Goal: Task Accomplishment & Management: Complete application form

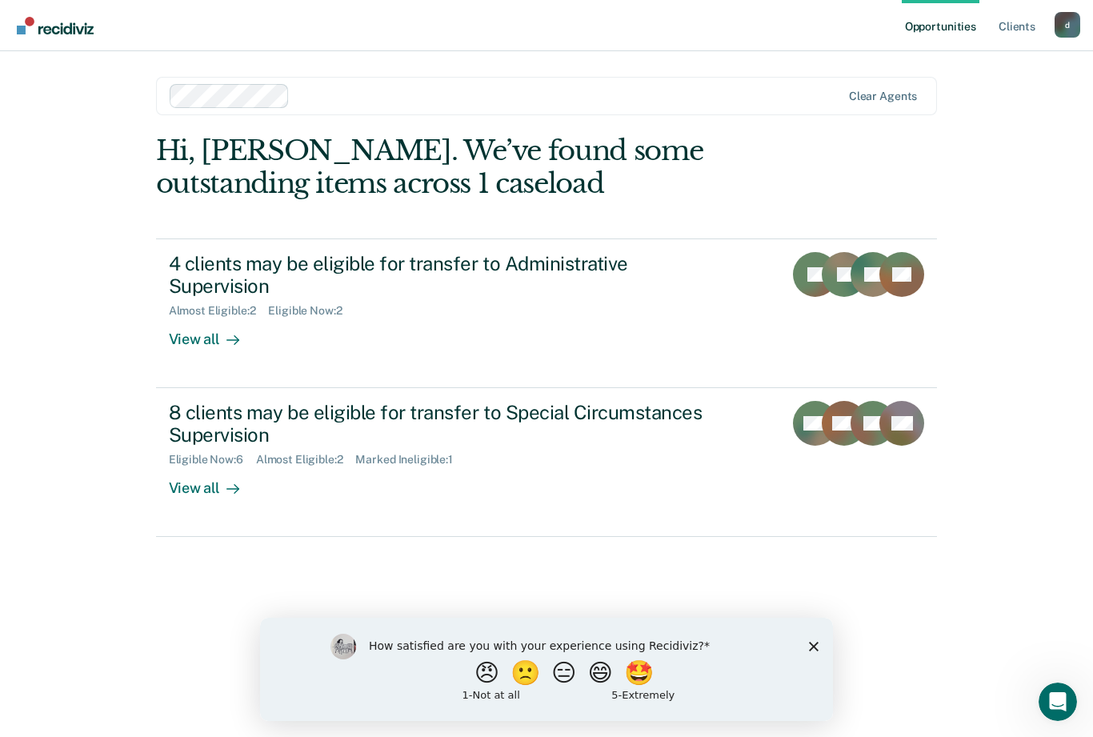
click at [200, 337] on div "View all" at bounding box center [214, 333] width 90 height 31
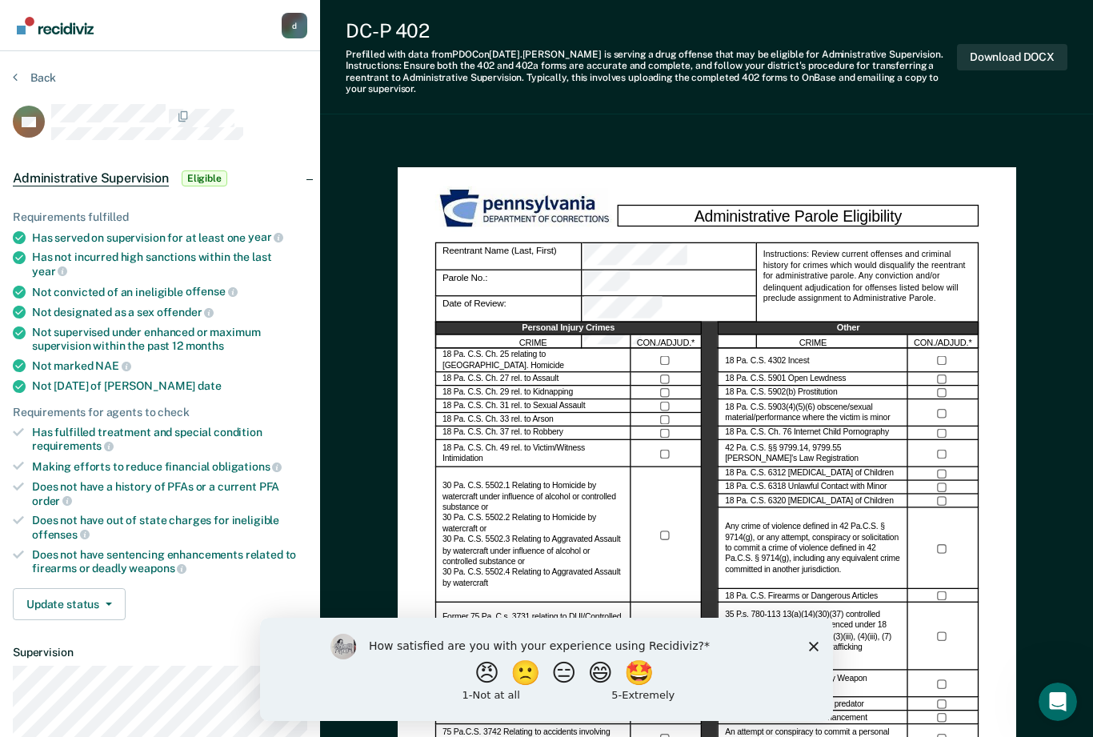
click at [993, 407] on div "Administrative Parole Eligibility Reentrant Name (Last, First) Parole No.: Date…" at bounding box center [706, 570] width 581 height 768
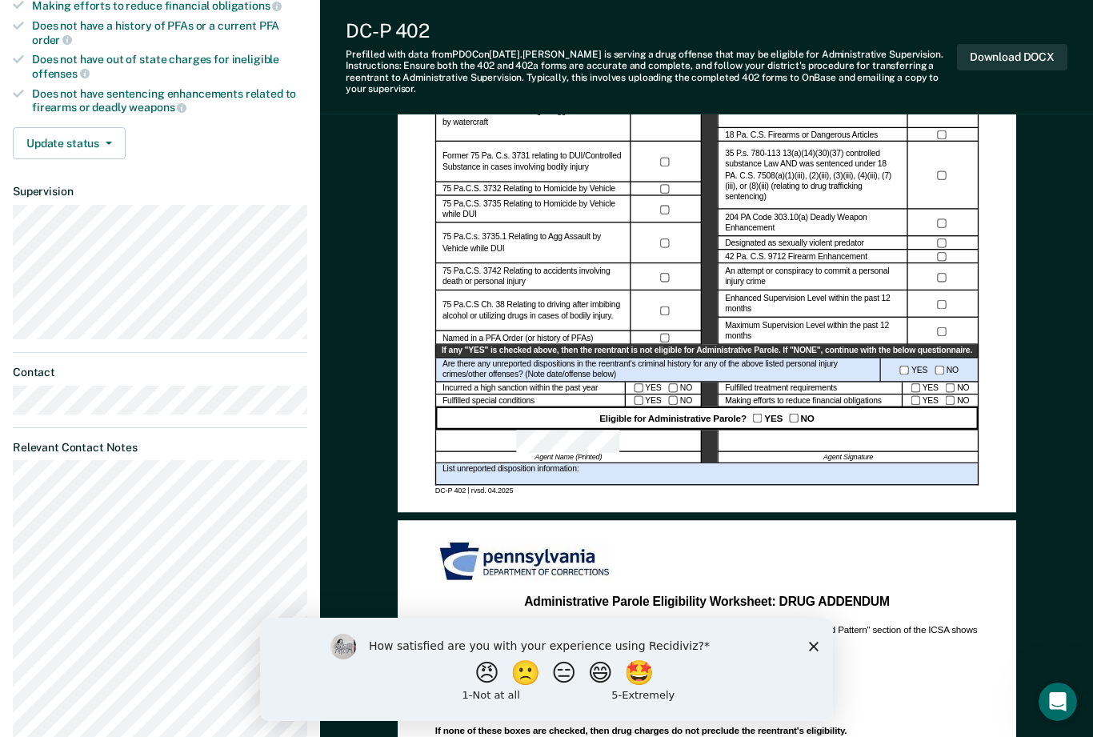
scroll to position [453, 0]
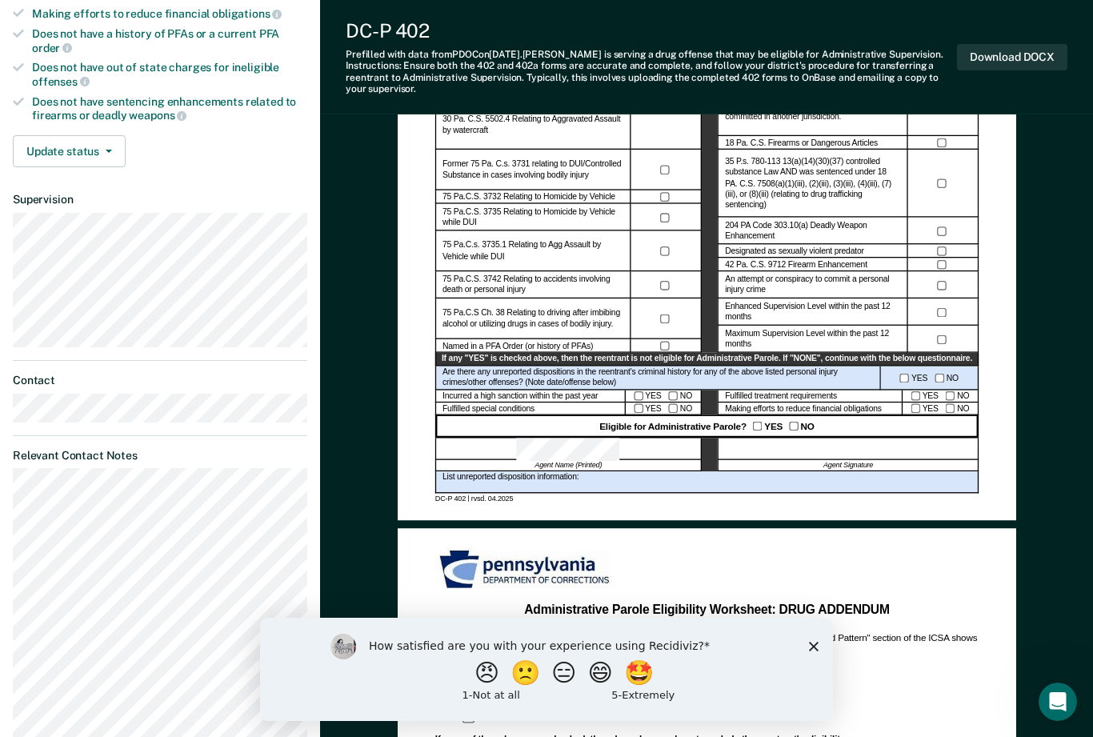
click at [817, 646] on icon "Close survey" at bounding box center [814, 647] width 10 height 10
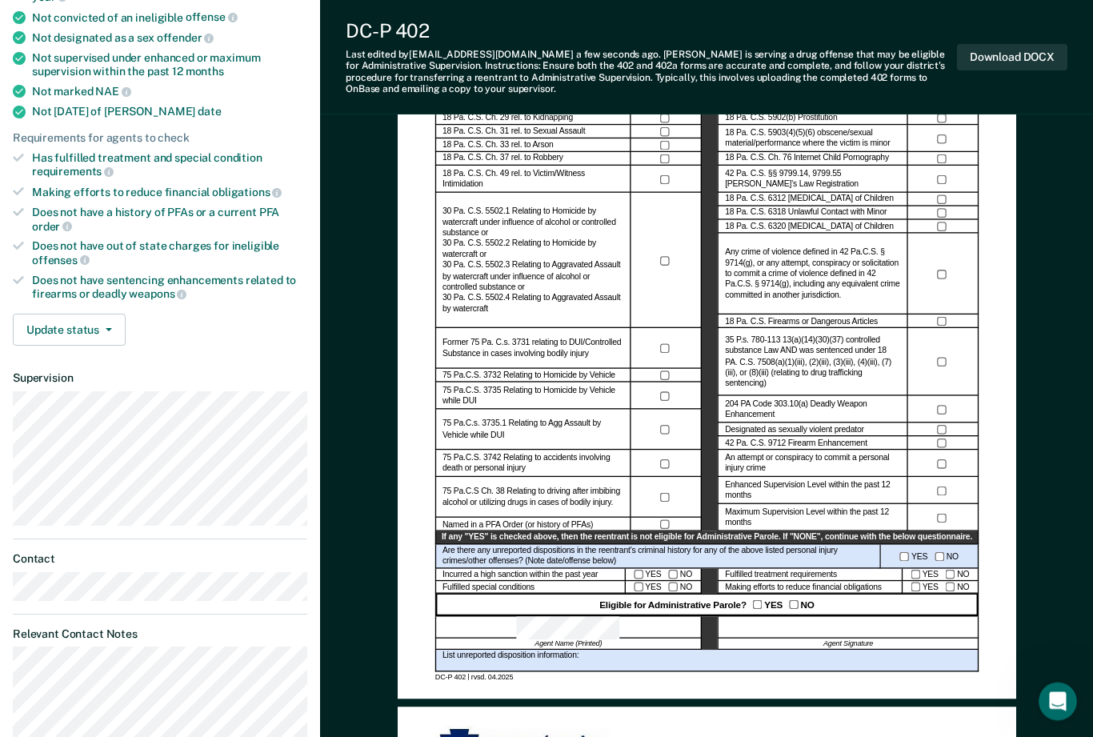
scroll to position [274, 0]
click at [914, 594] on div "Eligible for Administrative Parole? YES NO" at bounding box center [705, 605] width 543 height 22
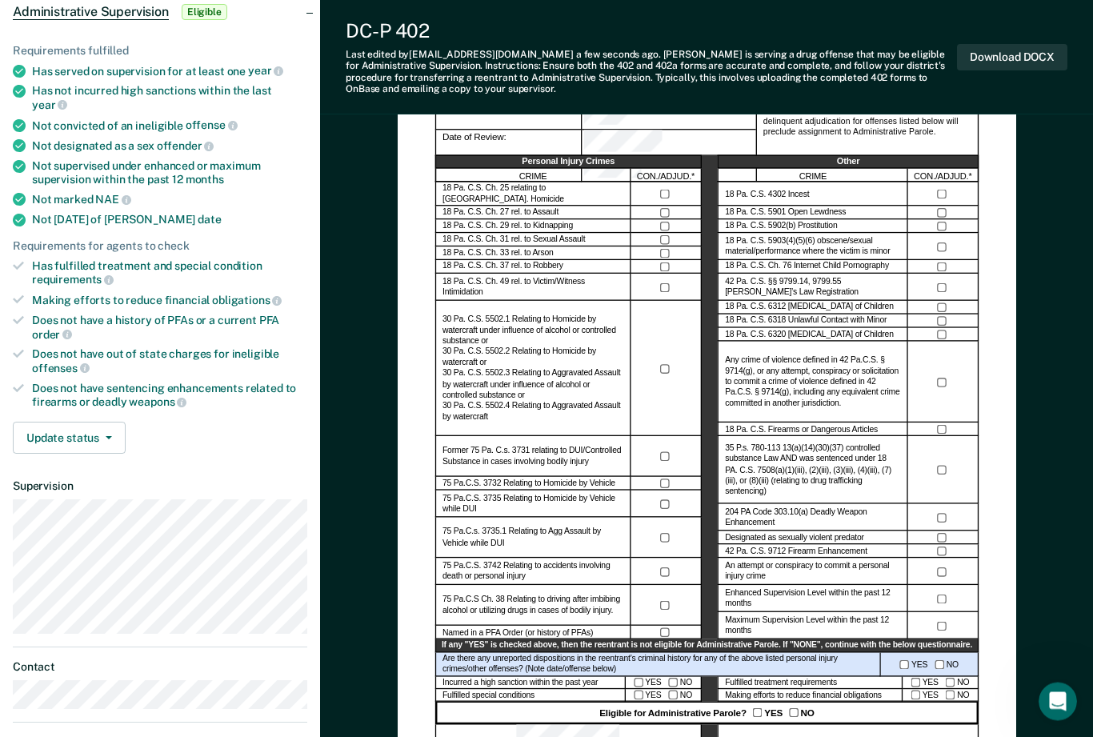
scroll to position [170, 0]
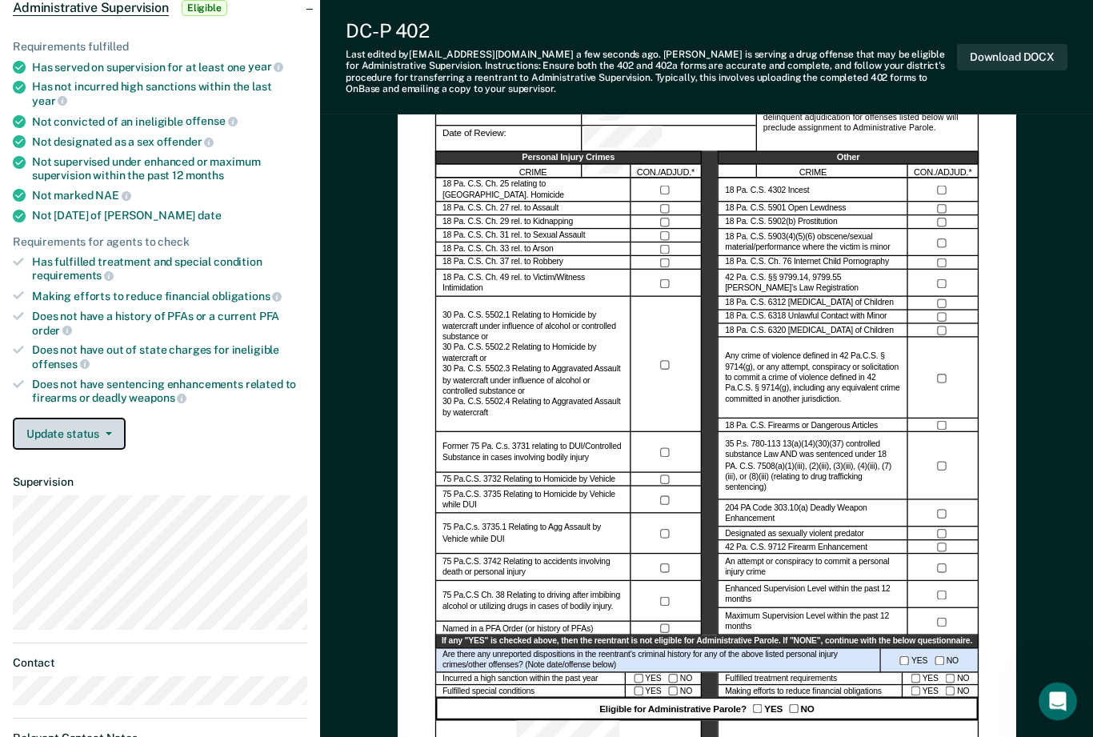
click at [84, 418] on button "Update status" at bounding box center [69, 434] width 113 height 32
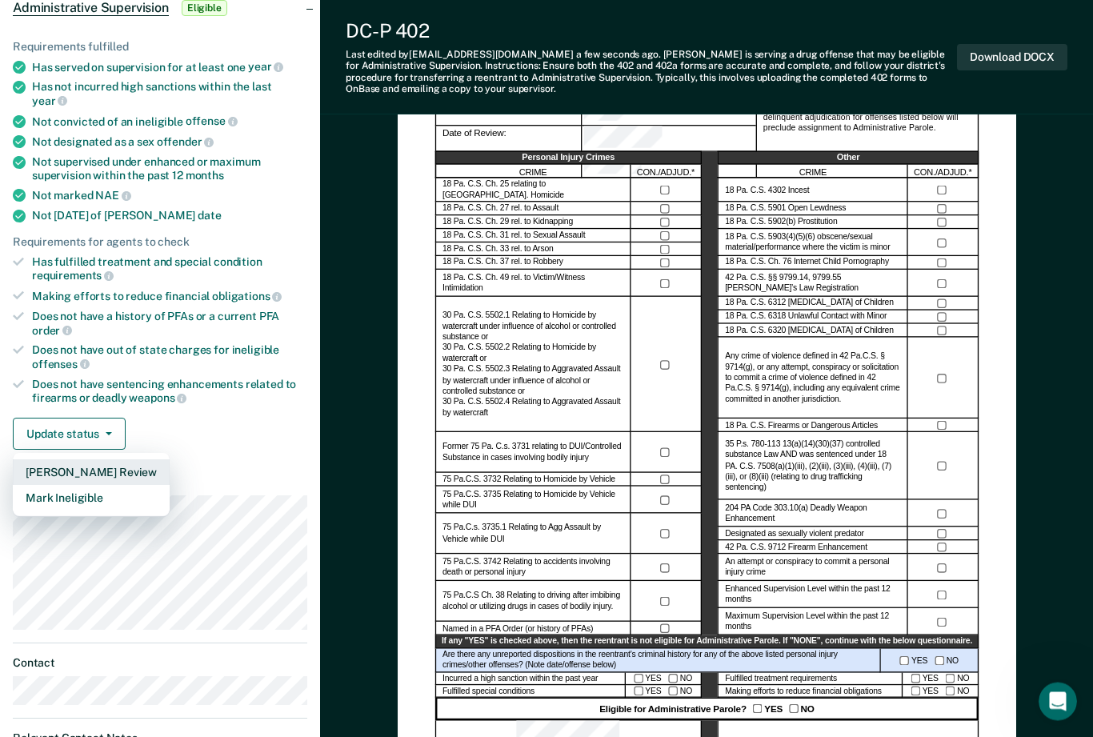
scroll to position [170, 0]
click at [145, 459] on button "[PERSON_NAME] Review" at bounding box center [91, 472] width 157 height 26
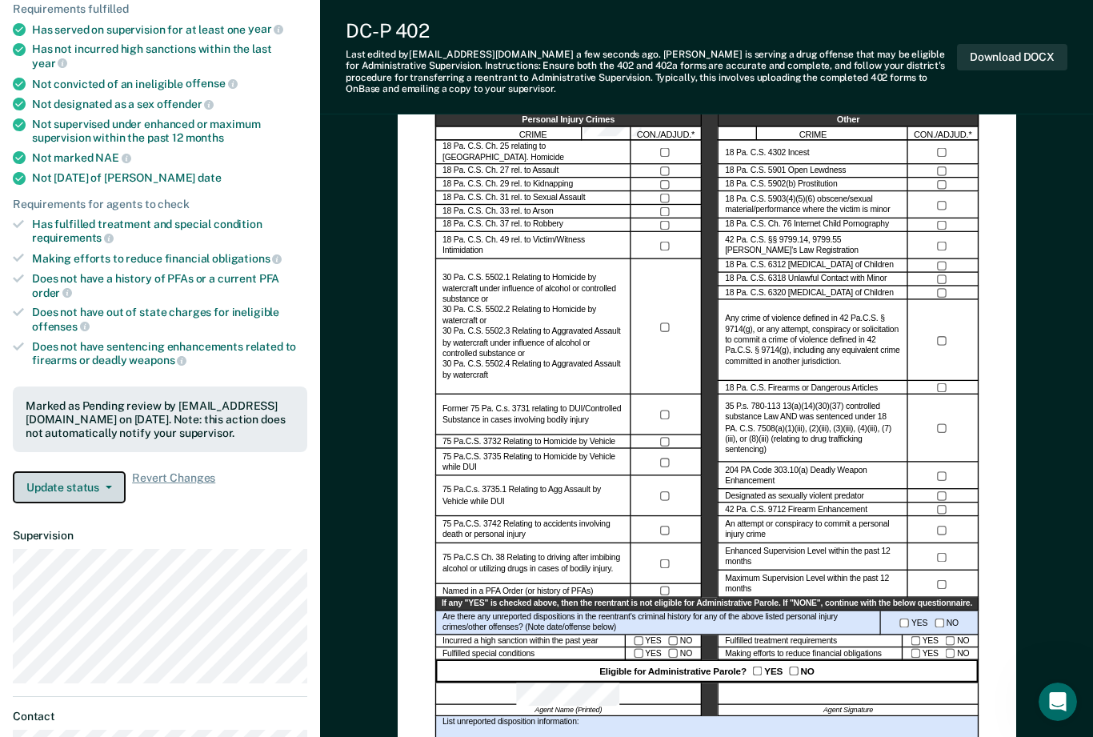
scroll to position [0, 0]
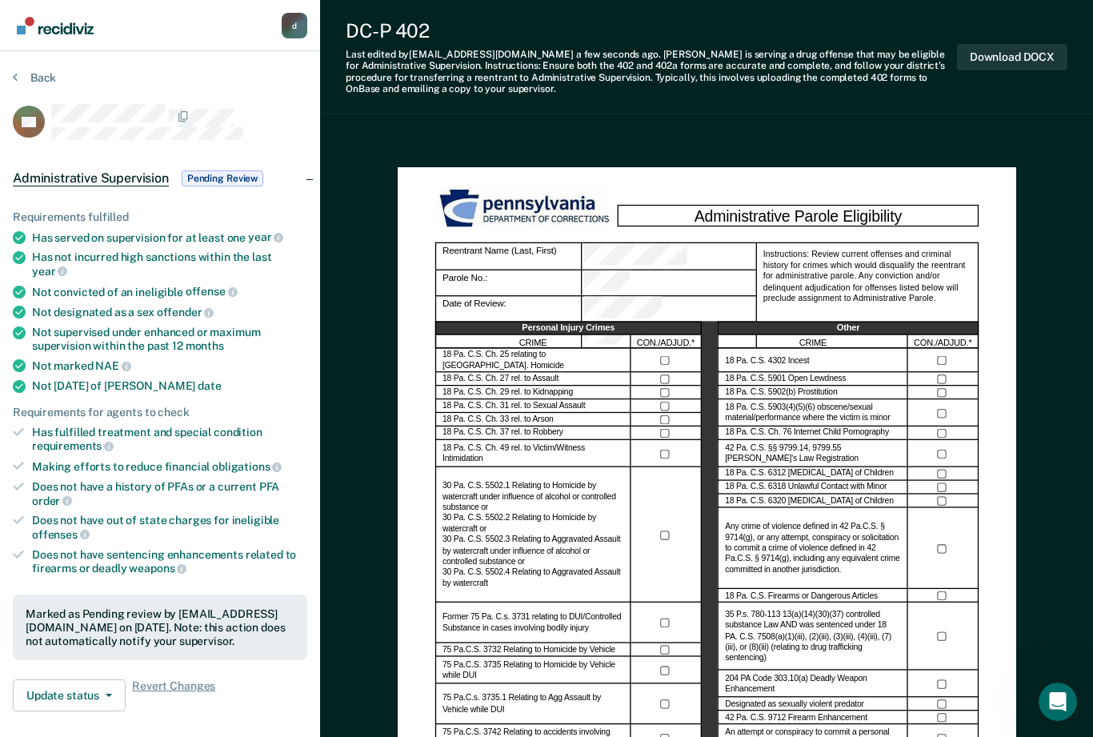
click at [1032, 54] on button "Download DOCX" at bounding box center [1012, 57] width 110 height 26
click at [296, 20] on div "d" at bounding box center [295, 26] width 26 height 26
click at [40, 83] on button "Back" at bounding box center [34, 77] width 43 height 14
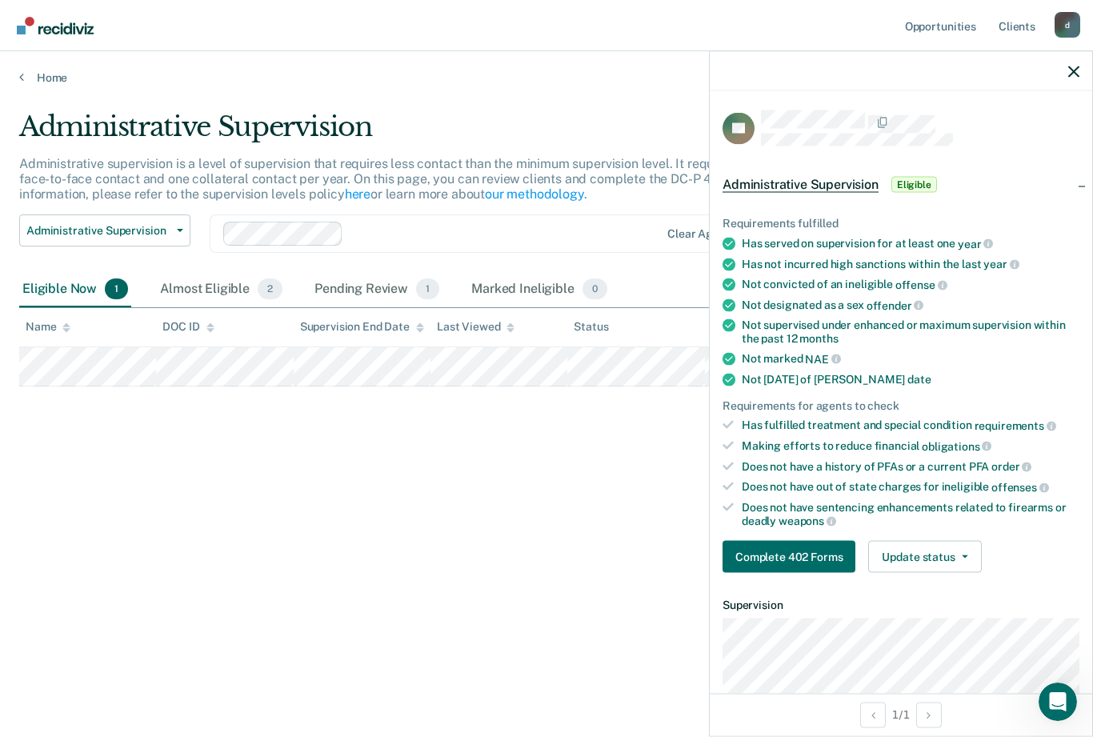
click at [817, 553] on button "Complete 402 Forms" at bounding box center [788, 557] width 133 height 32
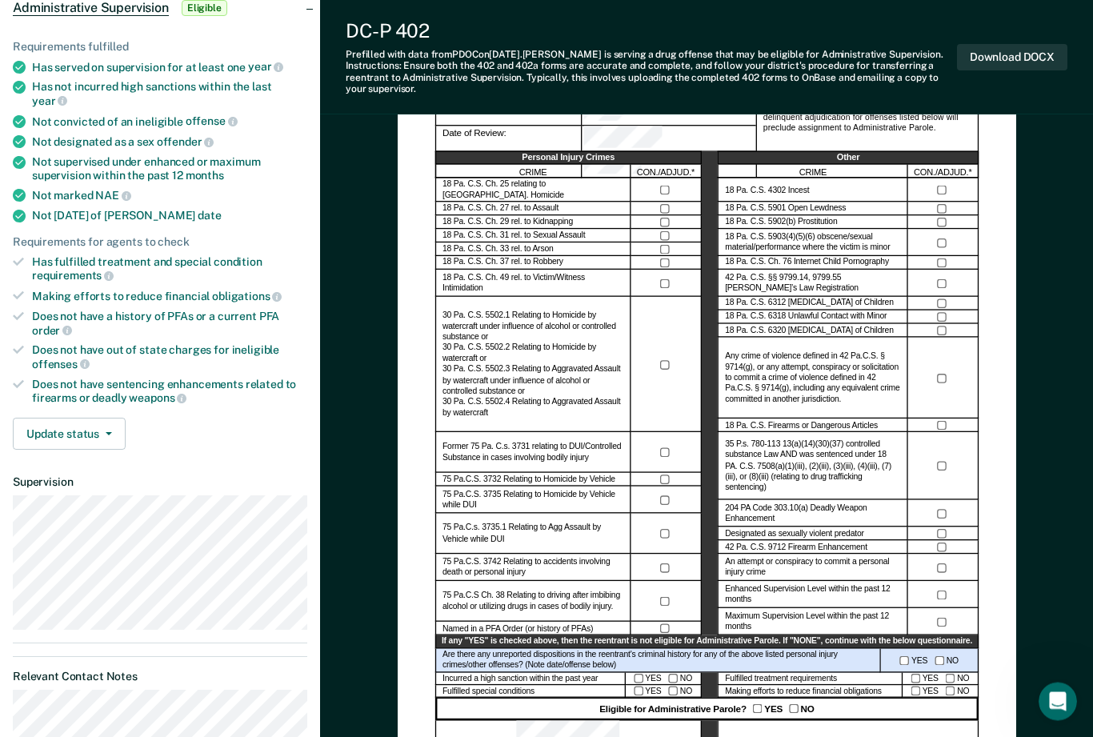
scroll to position [145, 0]
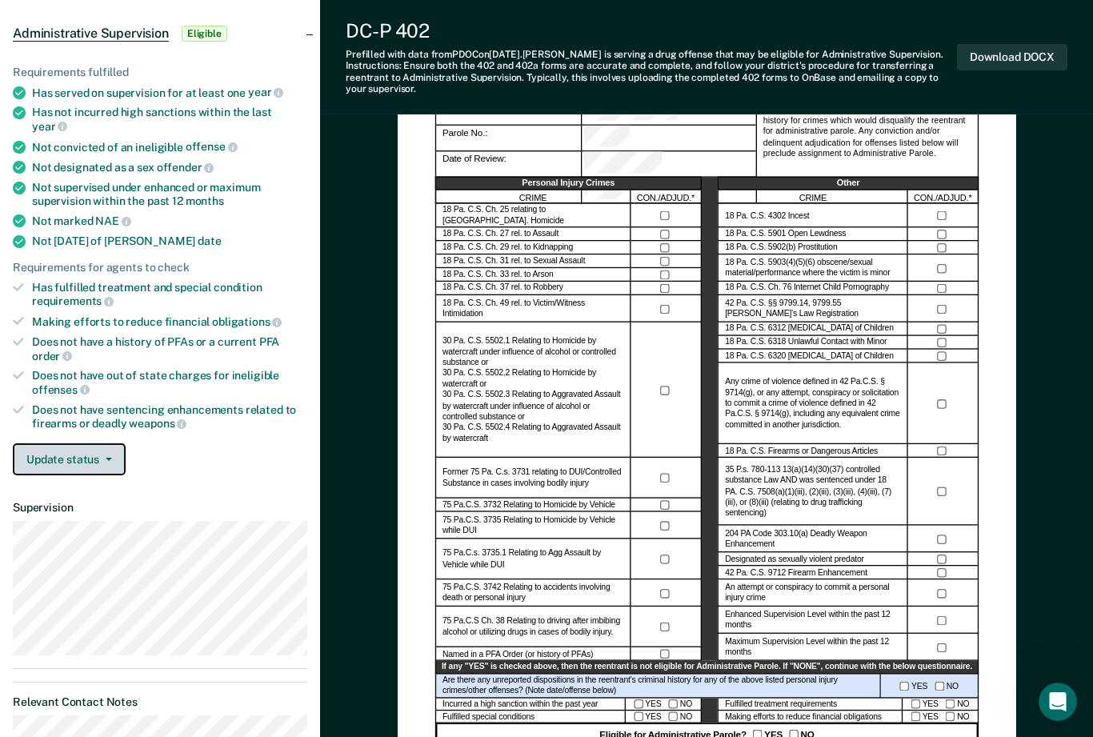
click at [97, 443] on button "Update status" at bounding box center [69, 459] width 113 height 32
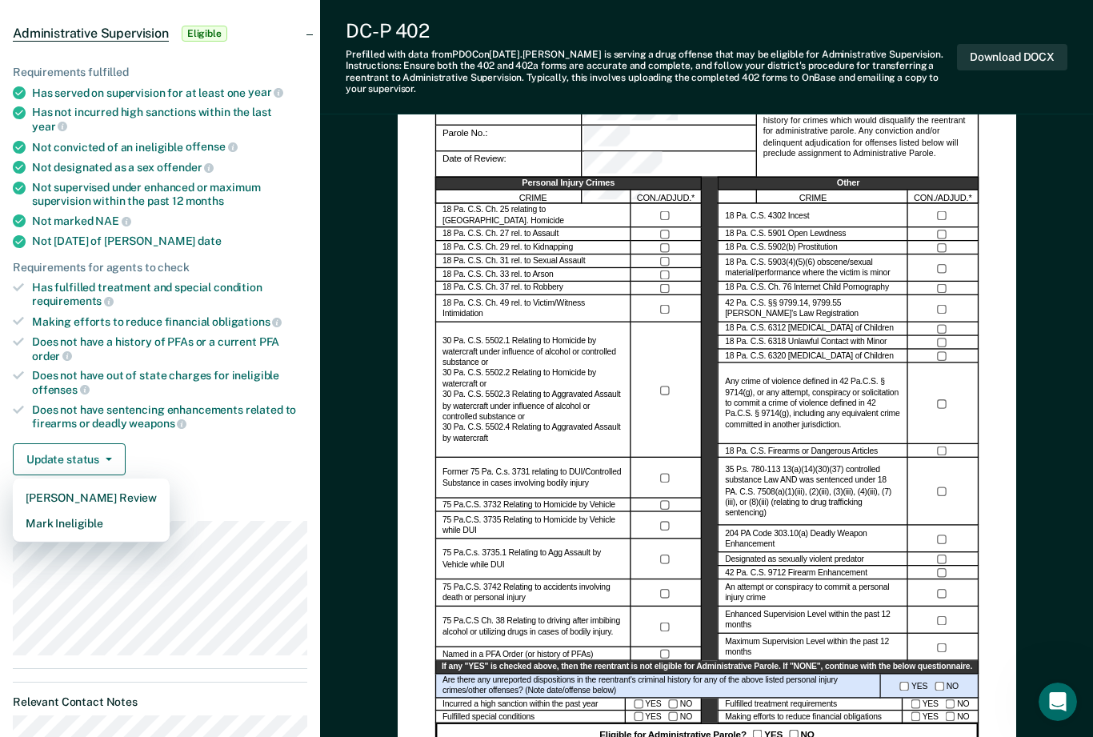
click at [244, 501] on dt "Supervision" at bounding box center [160, 508] width 294 height 14
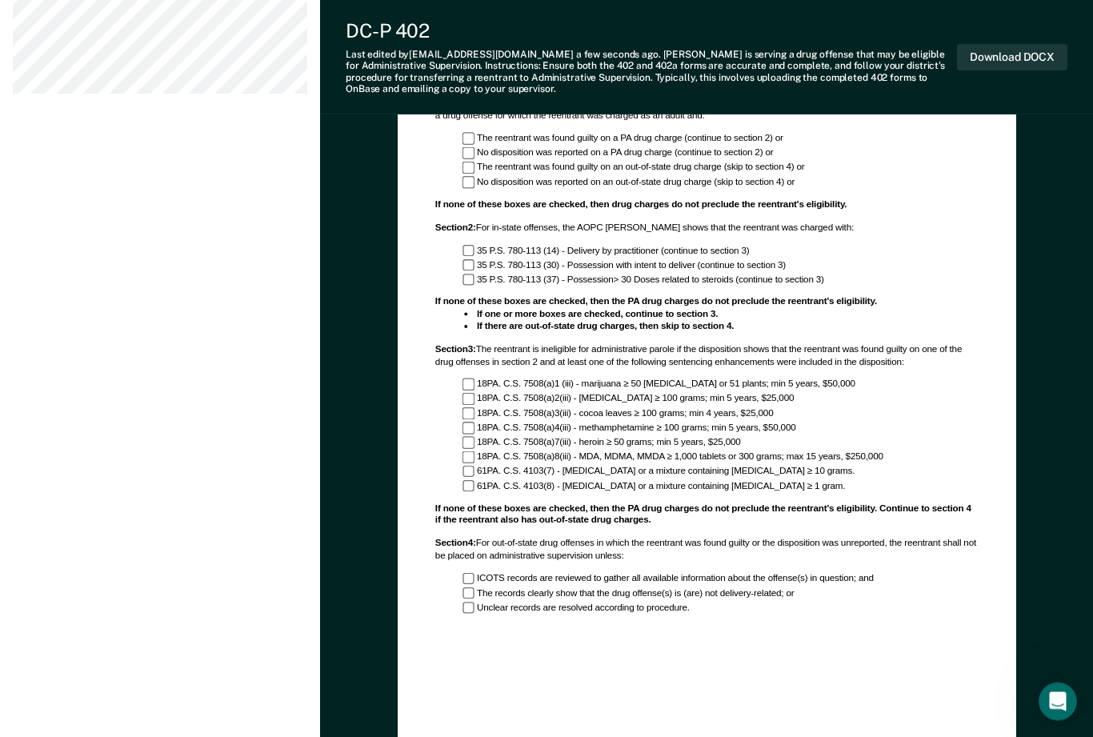
scroll to position [988, 0]
click at [840, 736] on div "Administrative Parole Eligibility Worksheet: DRUG ADDENDUM Section 1 : Use this…" at bounding box center [706, 396] width 581 height 768
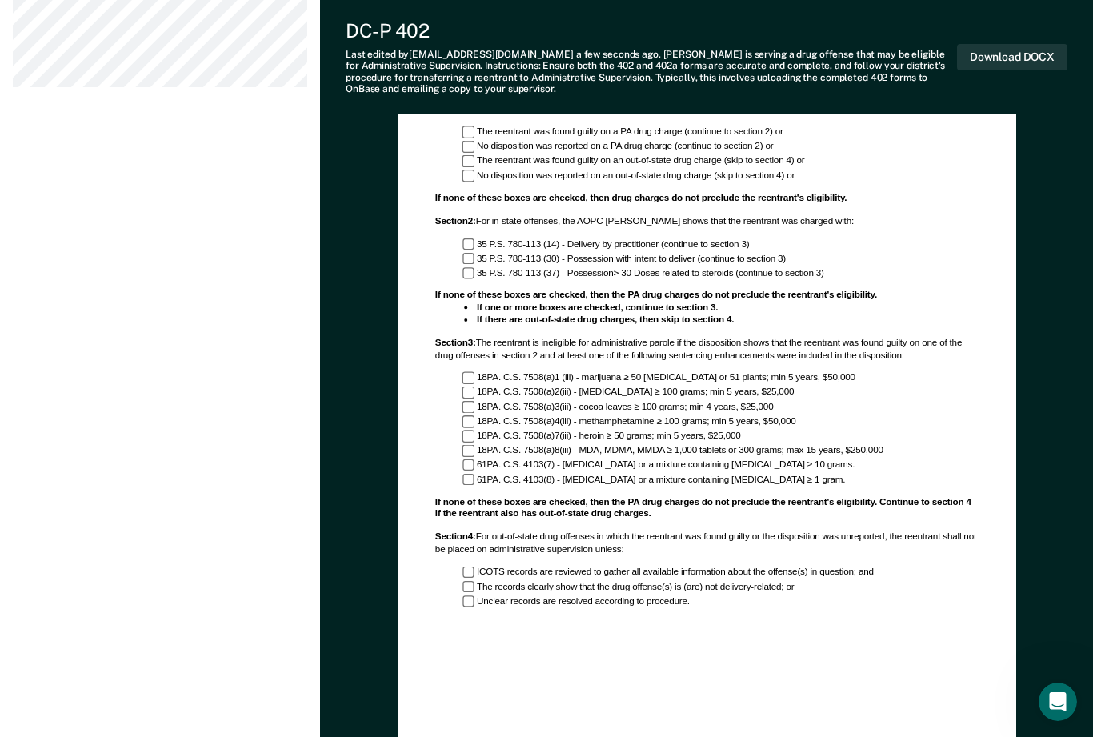
scroll to position [993, 0]
click at [463, 583] on div "Section 4 : For out-of-state drug offenses in which the reentrant was found gui…" at bounding box center [705, 575] width 543 height 86
click at [458, 577] on div "ICOTS records are reviewed to gather all available information about the offens…" at bounding box center [705, 588] width 543 height 42
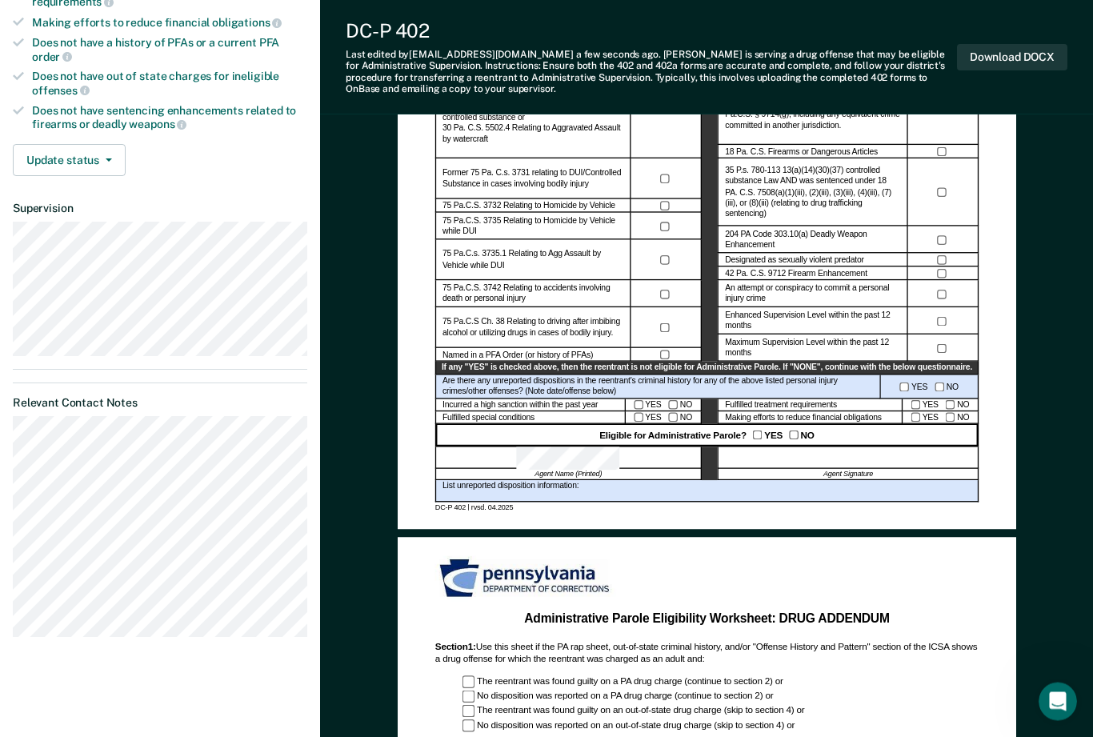
scroll to position [444, 0]
click at [664, 490] on div "List unreported disposition information:" at bounding box center [705, 491] width 543 height 22
click at [641, 482] on div "List unreported disposition information:" at bounding box center [705, 491] width 543 height 22
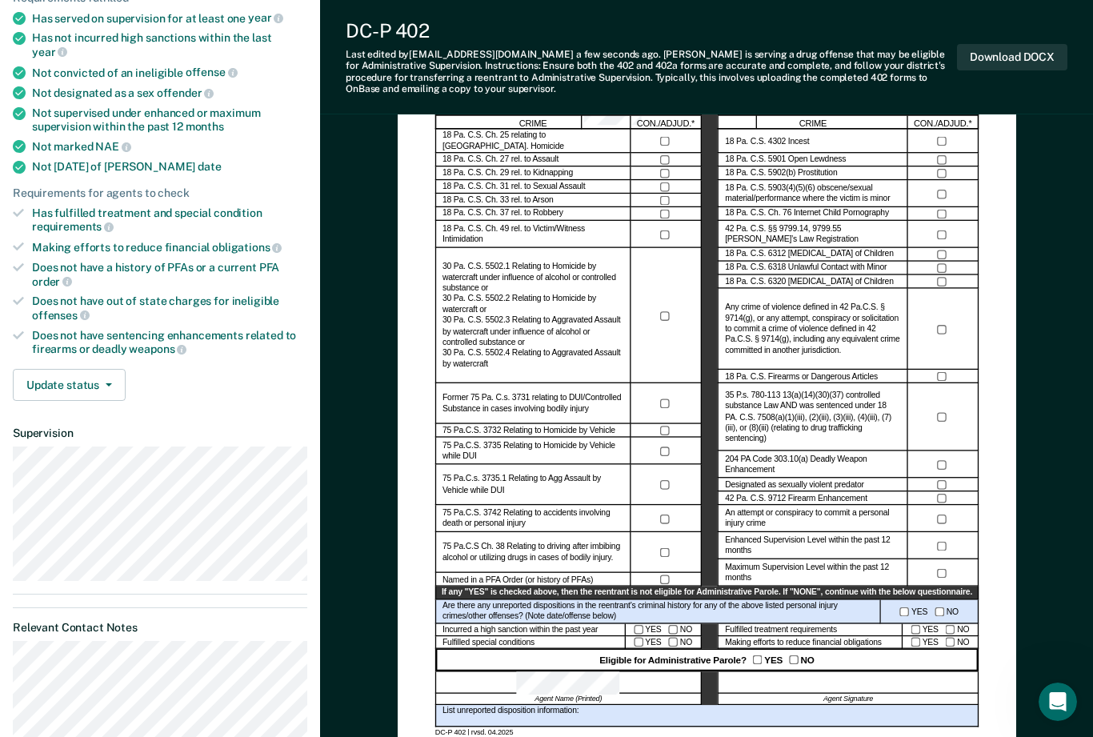
scroll to position [0, 0]
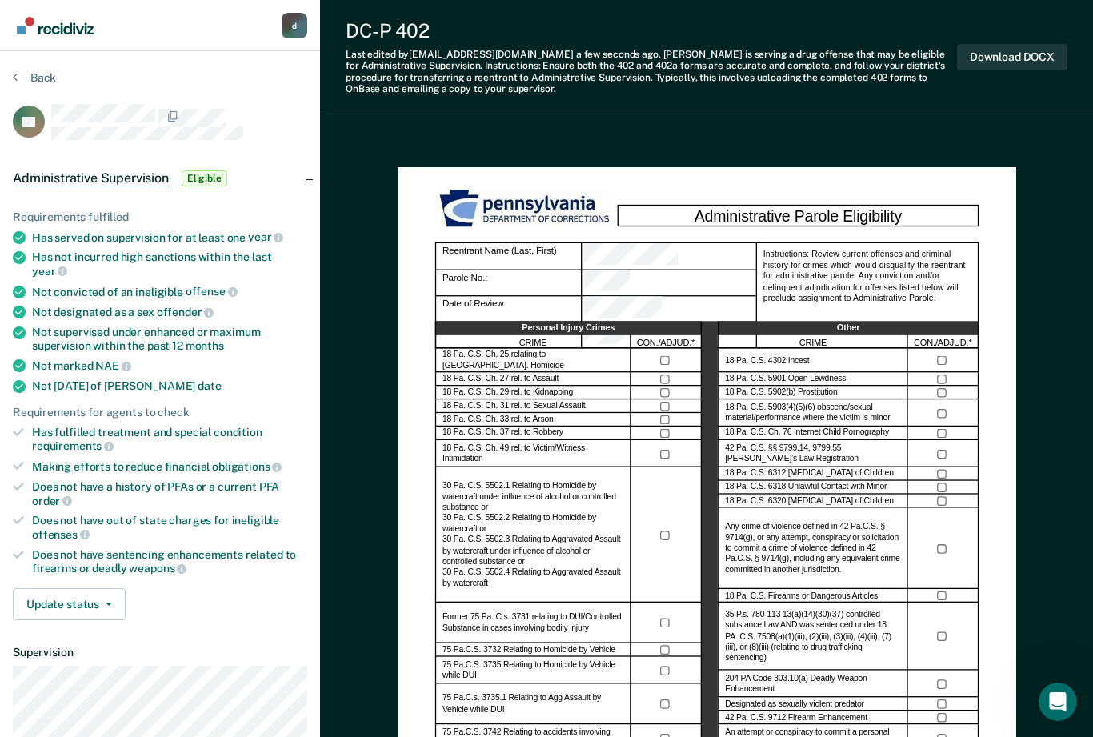
click at [1039, 55] on button "Download DOCX" at bounding box center [1012, 57] width 110 height 26
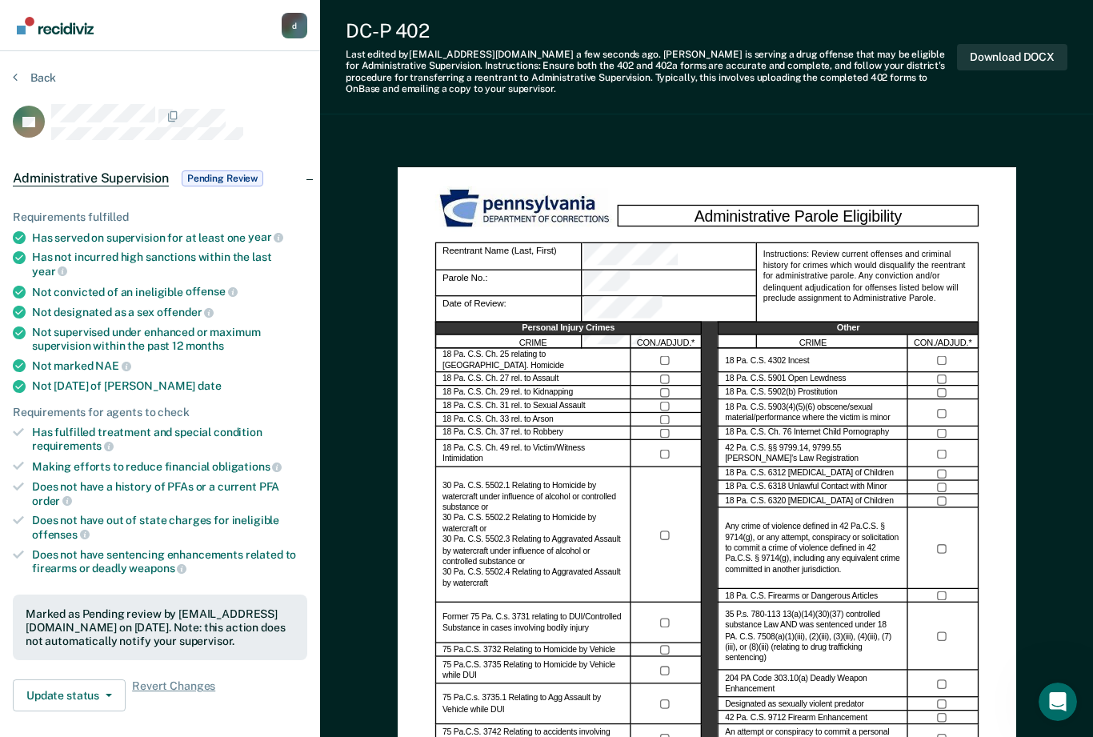
click at [239, 173] on span "Pending Review" at bounding box center [223, 178] width 82 height 16
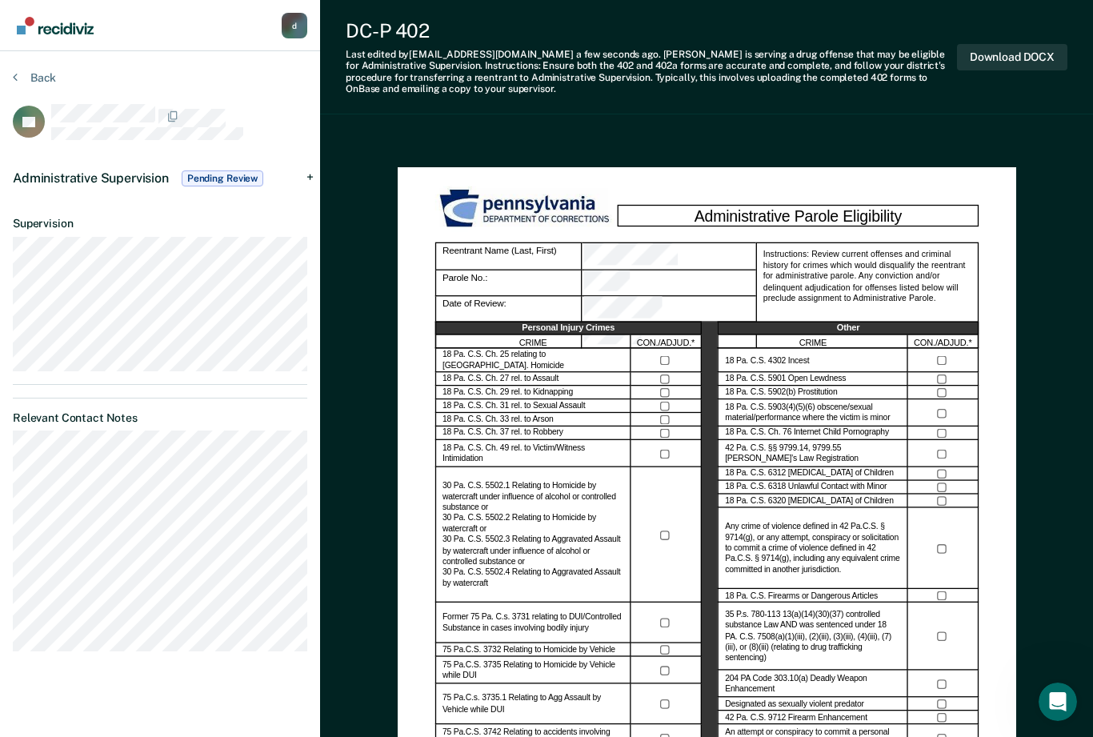
click at [295, 169] on div "Administrative Supervision Pending Review" at bounding box center [160, 178] width 320 height 51
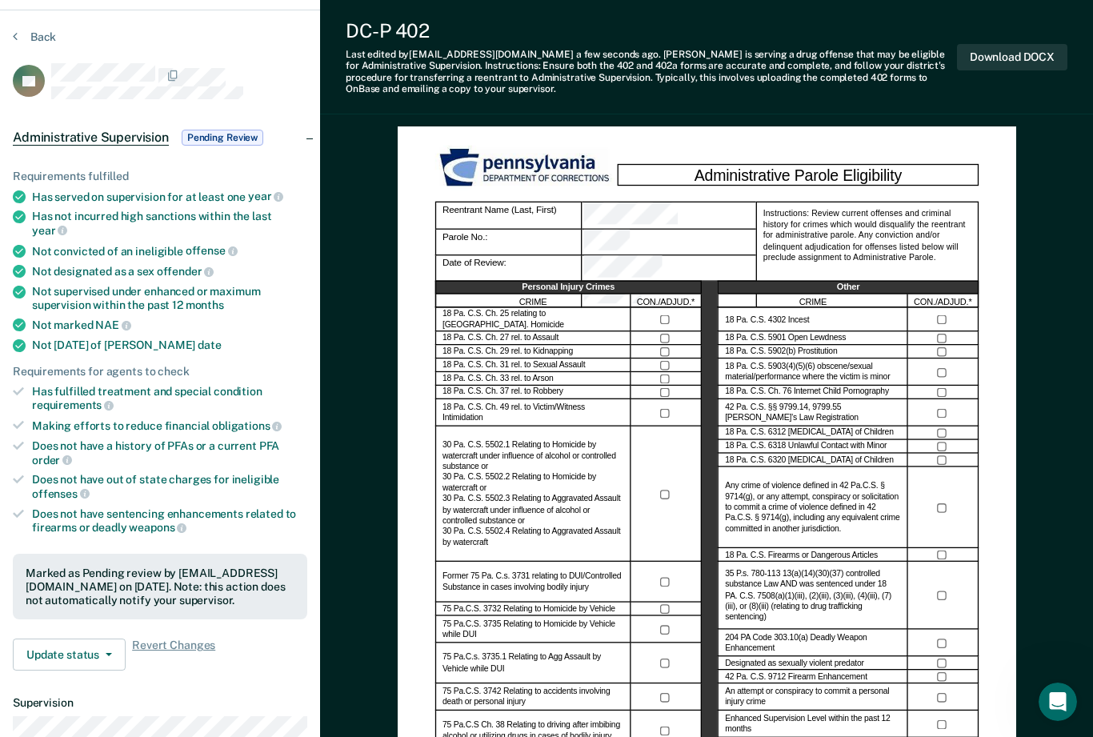
scroll to position [51, 0]
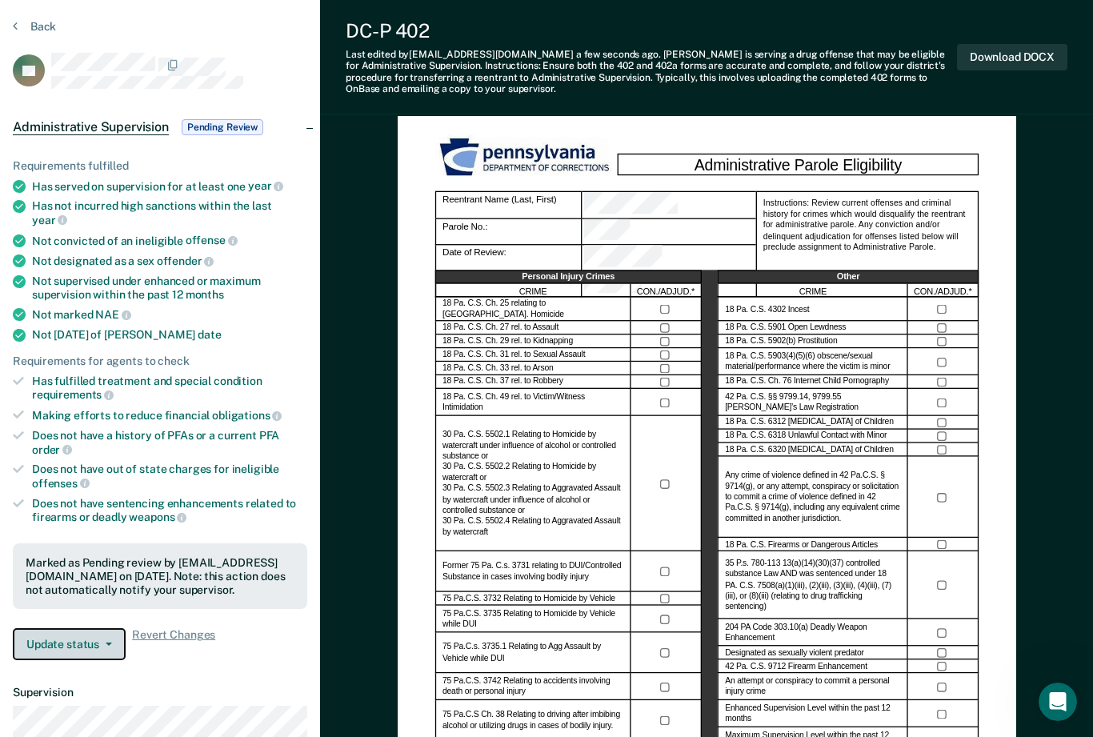
click at [109, 628] on button "Update status" at bounding box center [69, 644] width 113 height 32
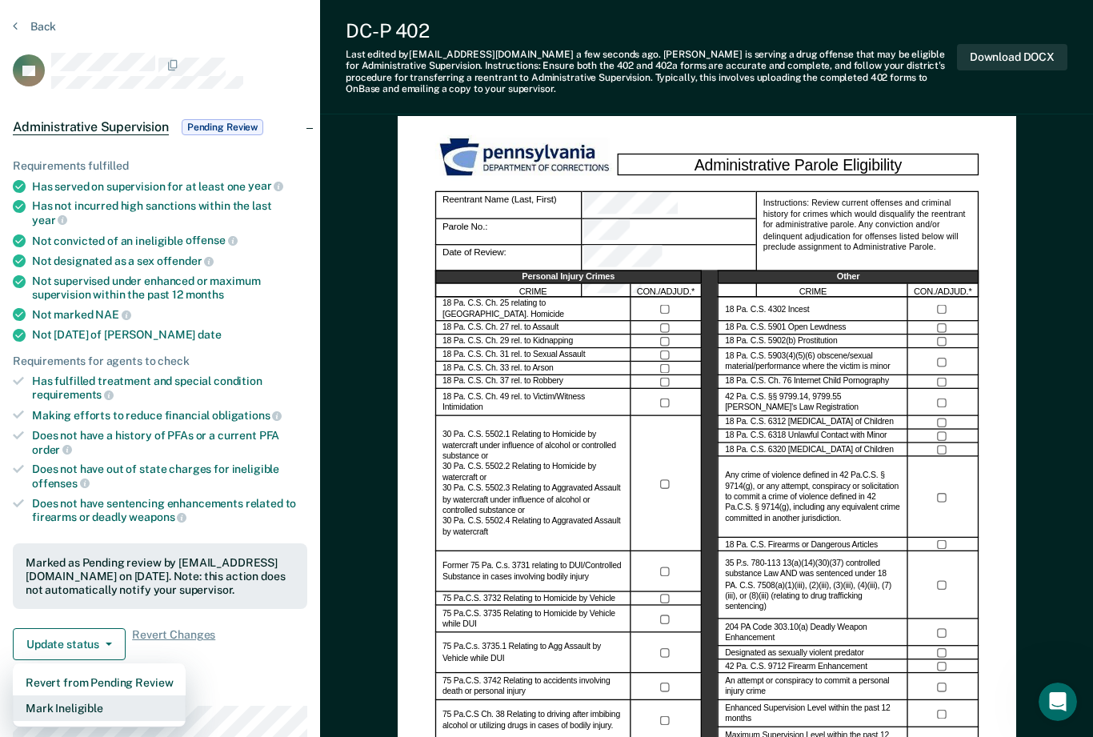
click at [120, 695] on button "Mark Ineligible" at bounding box center [99, 708] width 173 height 26
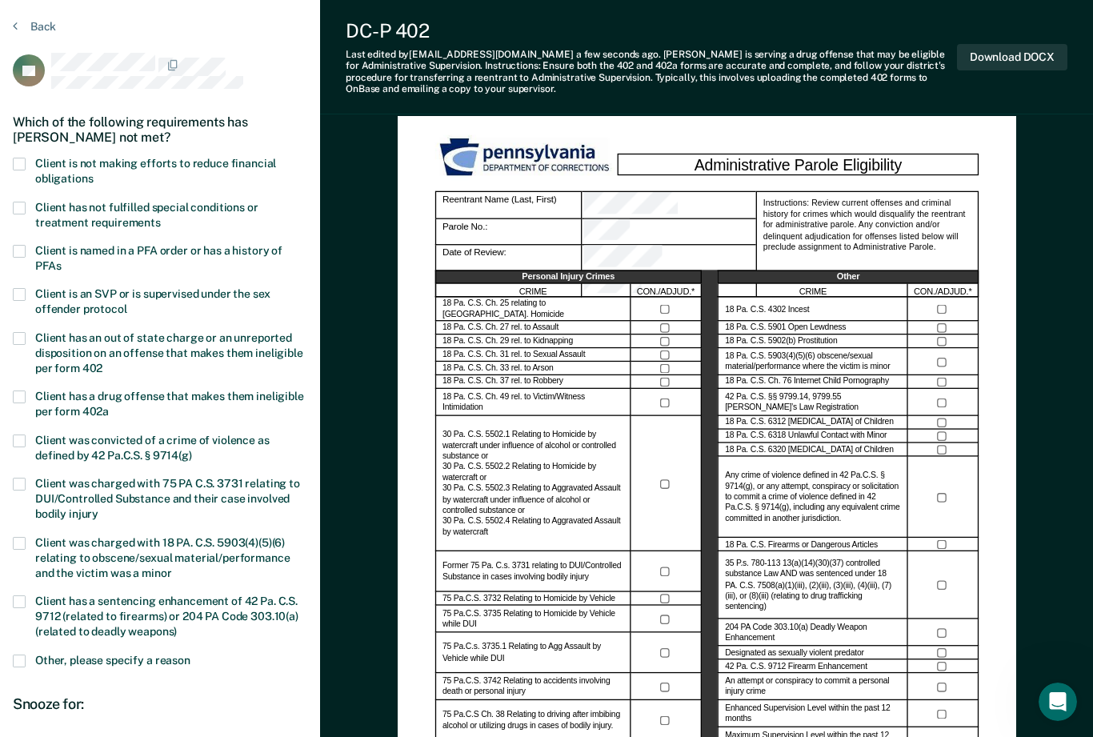
click at [27, 161] on label "Client is not making efforts to reduce financial obligations" at bounding box center [160, 173] width 294 height 30
click at [93, 173] on input "Client is not making efforts to reduce financial obligations" at bounding box center [93, 173] width 0 height 0
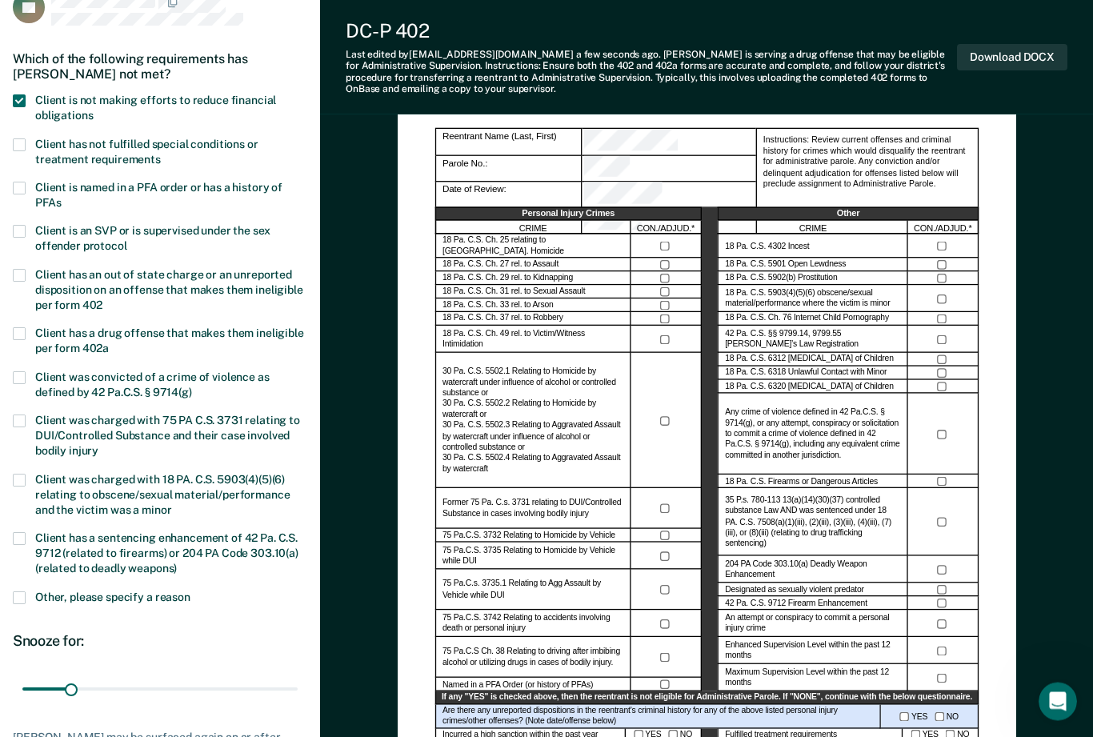
scroll to position [114, 0]
click at [32, 269] on label "Client has an out of state charge or an unreported disposition on an offense th…" at bounding box center [160, 292] width 294 height 46
click at [102, 299] on input "Client has an out of state charge or an unreported disposition on an offense th…" at bounding box center [102, 299] width 0 height 0
click at [25, 327] on span at bounding box center [19, 333] width 13 height 13
click at [109, 342] on input "Client has a drug offense that makes them ineligible per form 402a" at bounding box center [109, 342] width 0 height 0
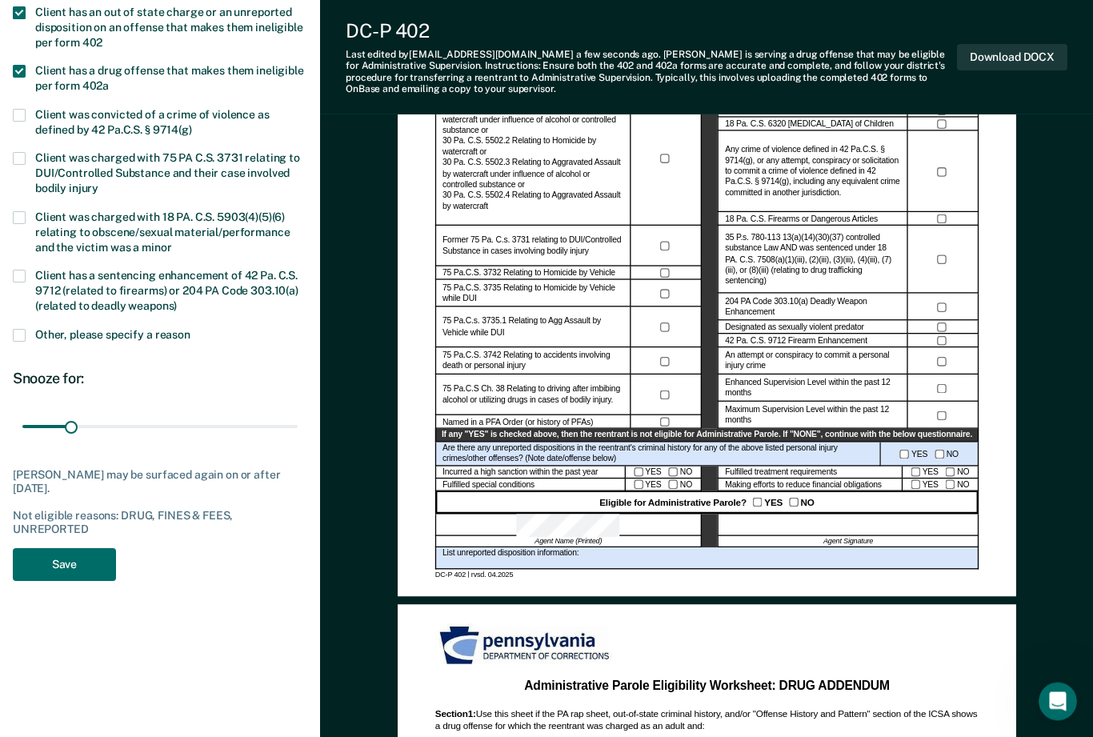
scroll to position [377, 0]
click at [68, 554] on button "Save" at bounding box center [64, 564] width 103 height 33
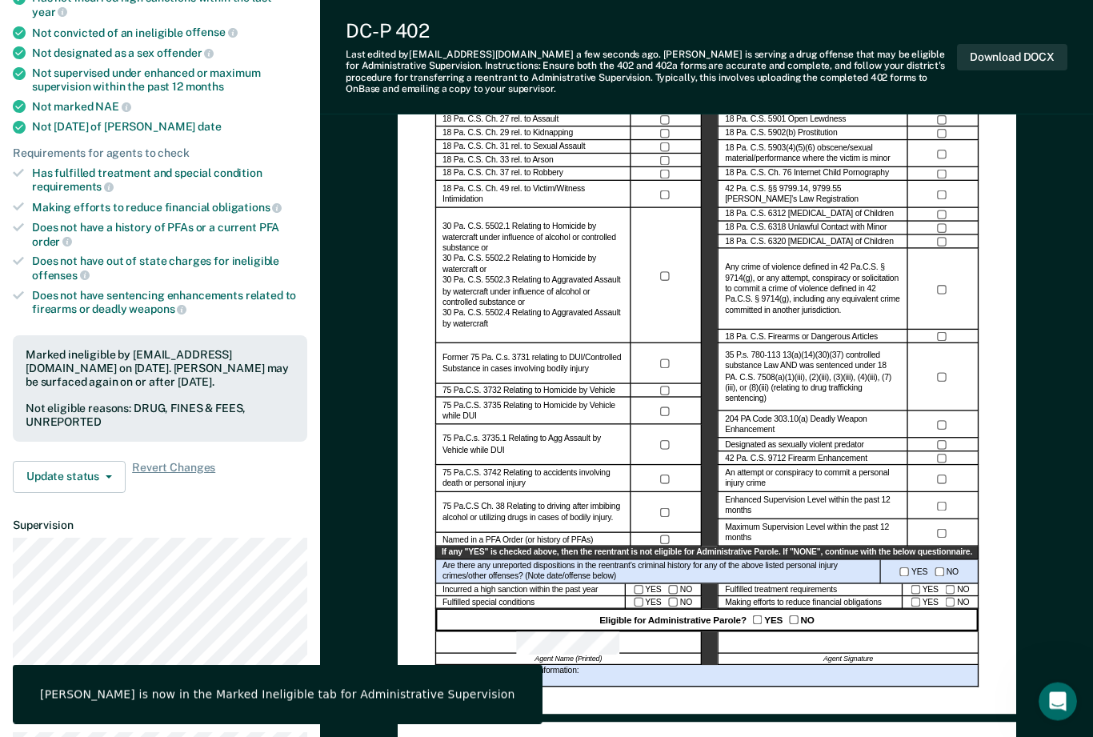
scroll to position [0, 0]
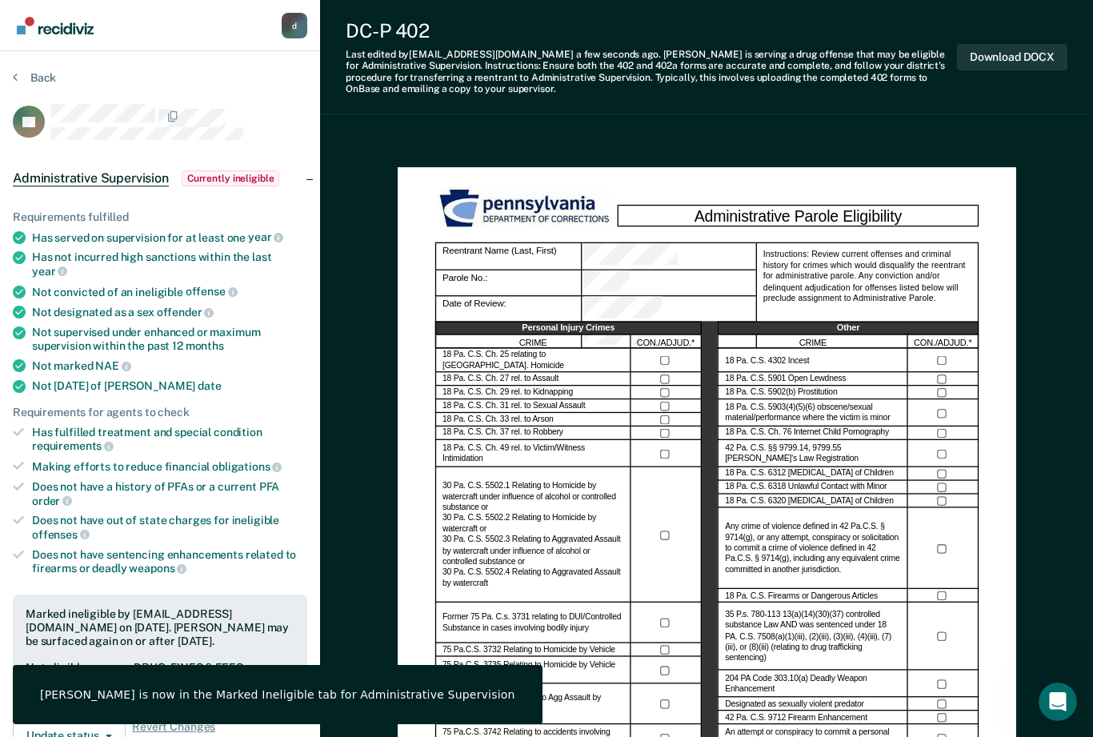
click at [35, 72] on button "Back" at bounding box center [34, 77] width 43 height 14
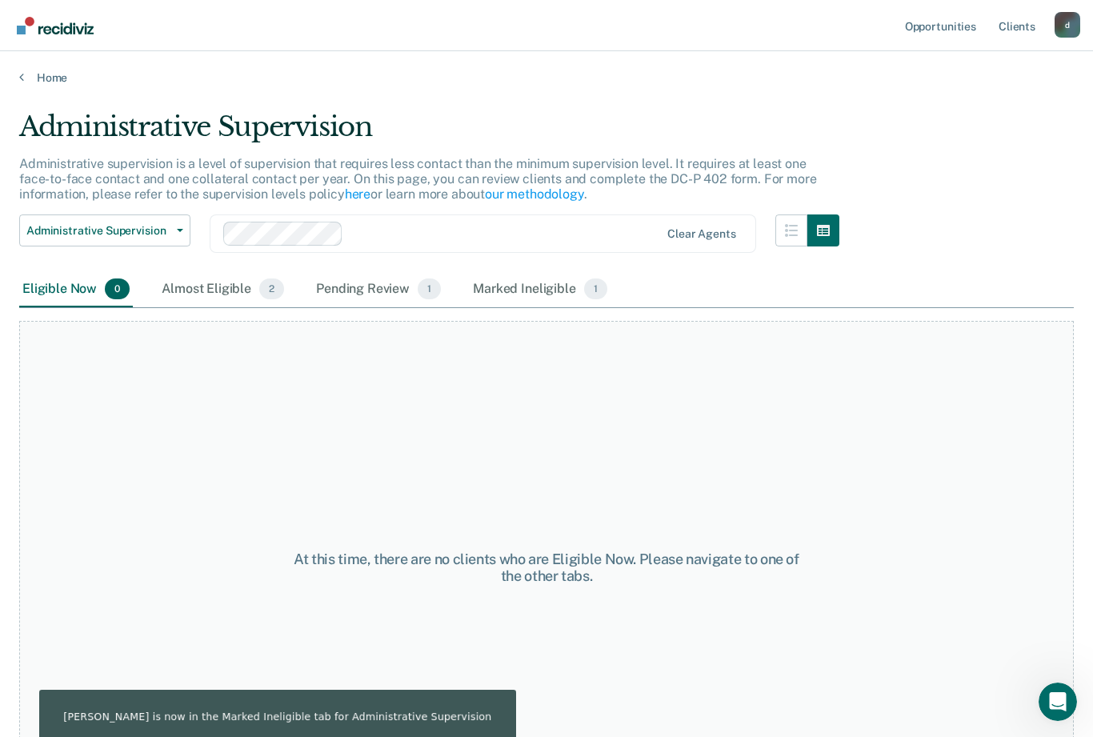
click at [199, 286] on div "Almost Eligible 2" at bounding box center [222, 289] width 129 height 35
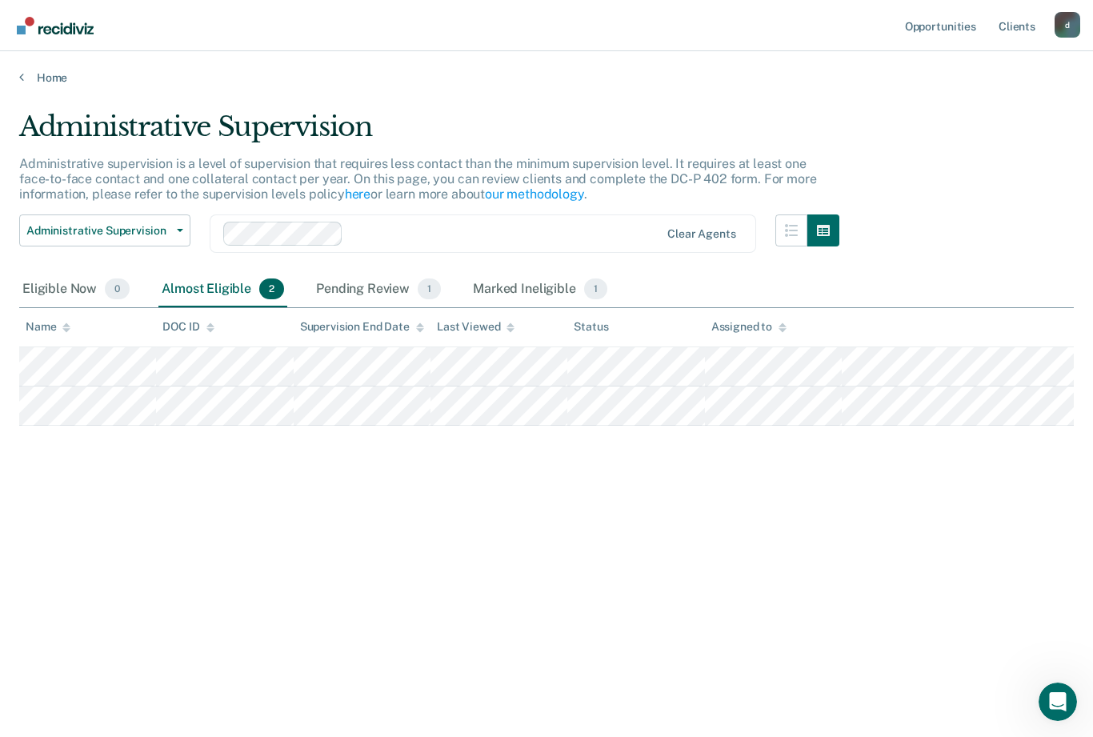
click at [382, 284] on div "Pending Review 1" at bounding box center [378, 289] width 131 height 35
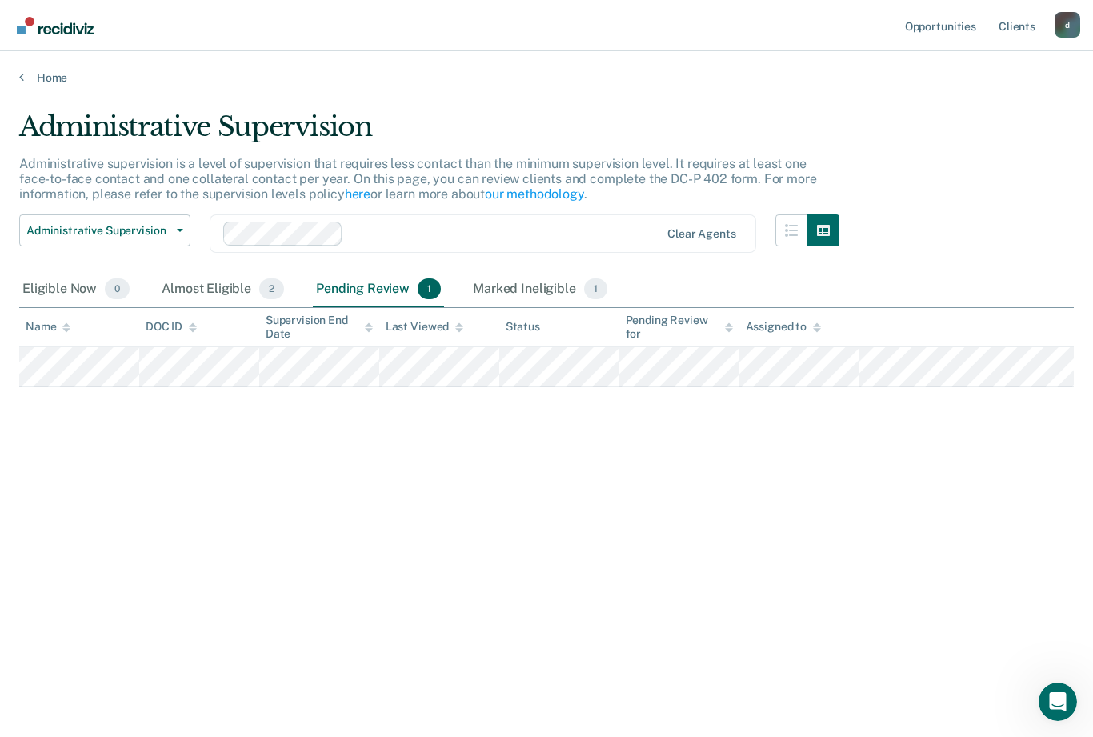
click at [550, 281] on div "Marked Ineligible 1" at bounding box center [540, 289] width 141 height 35
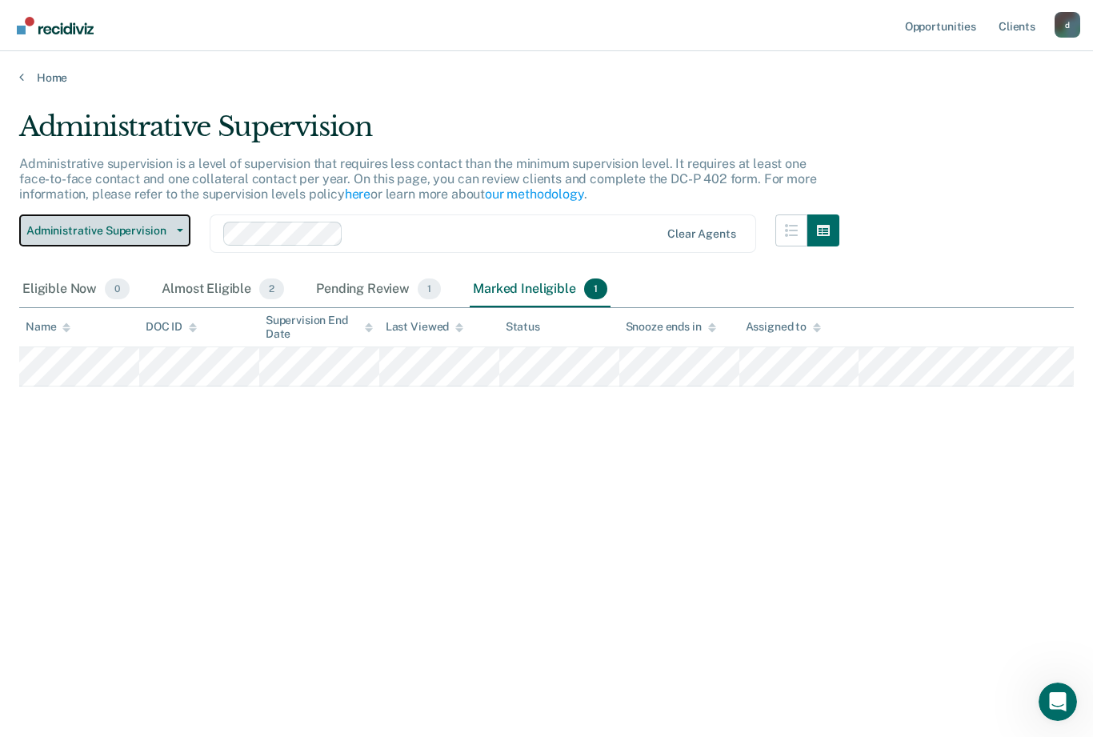
click at [150, 229] on span "Administrative Supervision" at bounding box center [98, 231] width 144 height 14
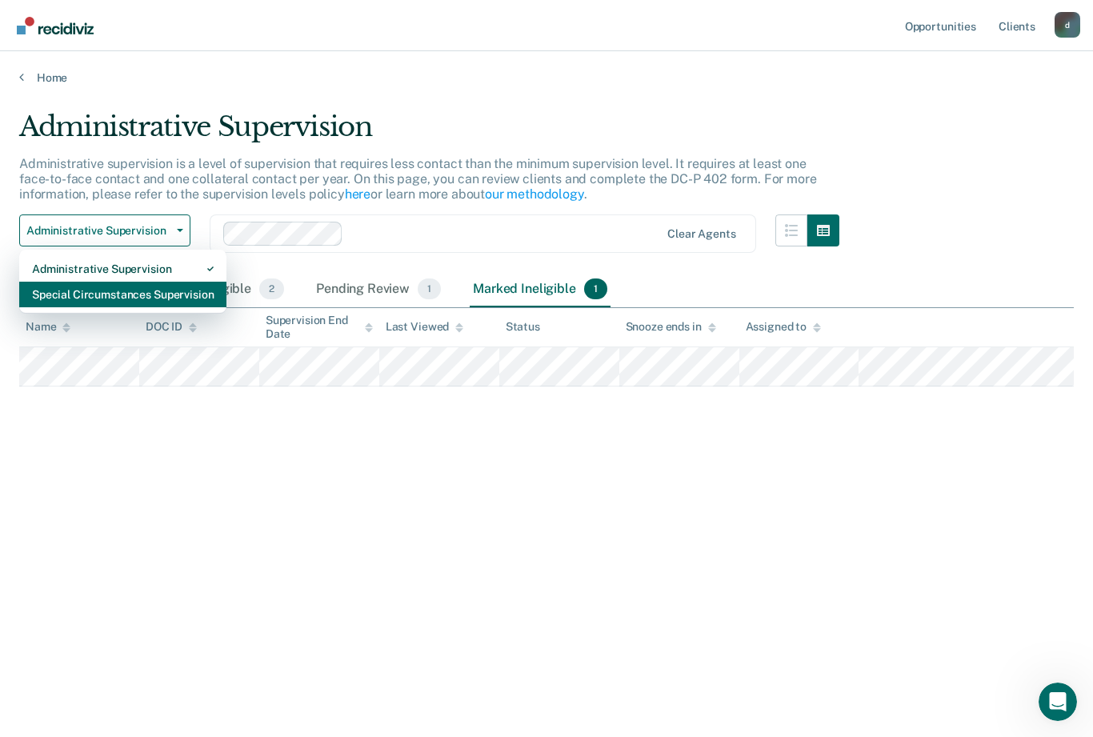
click at [190, 292] on div "Special Circumstances Supervision" at bounding box center [123, 295] width 182 height 26
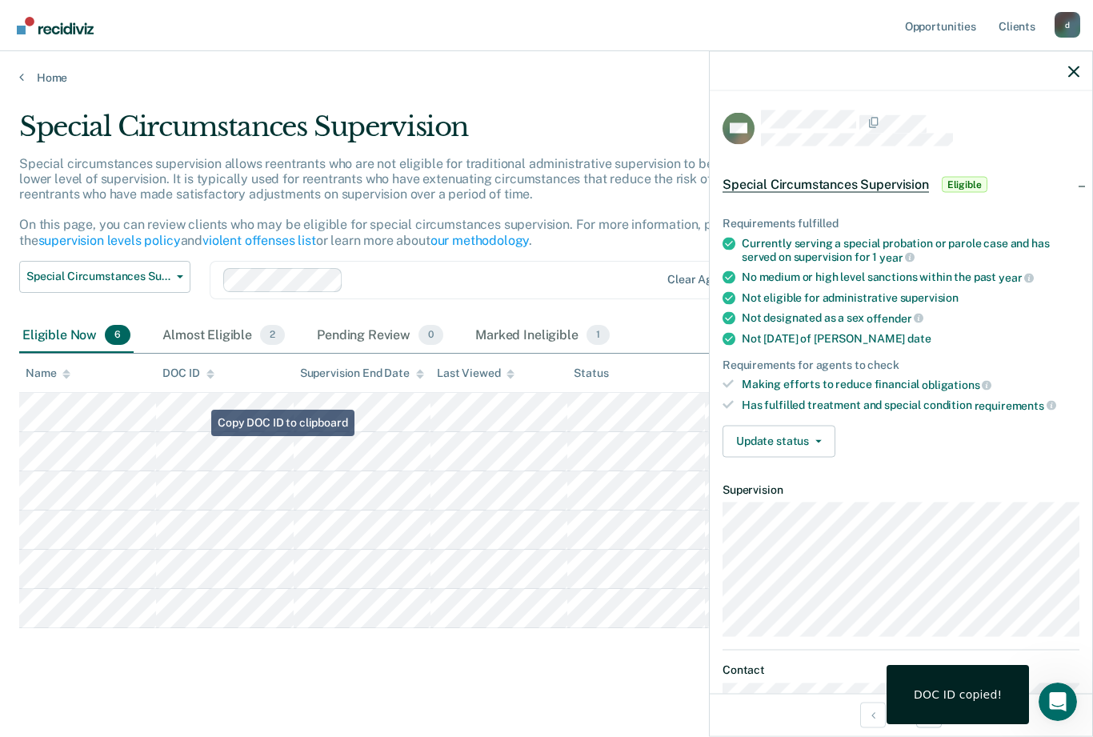
click at [609, 671] on div "Special Circumstances Supervision Special circumstances supervision allows reen…" at bounding box center [546, 392] width 1054 height 564
click at [1070, 74] on icon "button" at bounding box center [1073, 71] width 11 height 11
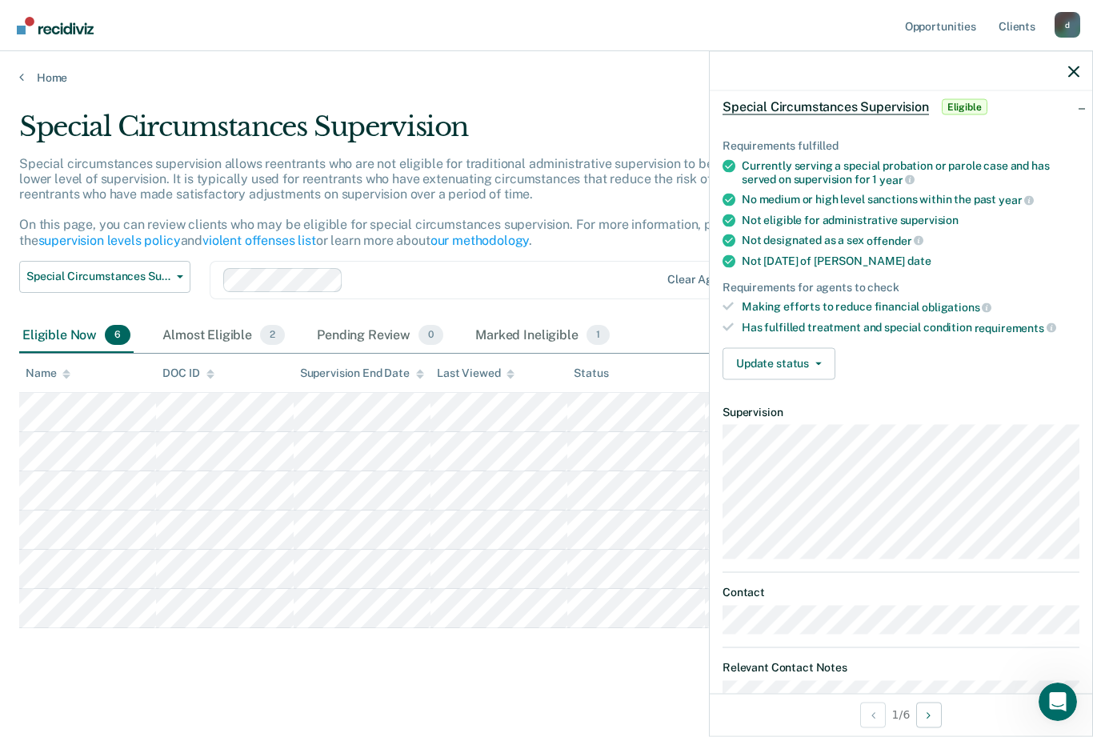
scroll to position [77, 0]
click at [791, 353] on button "Update status" at bounding box center [778, 364] width 113 height 32
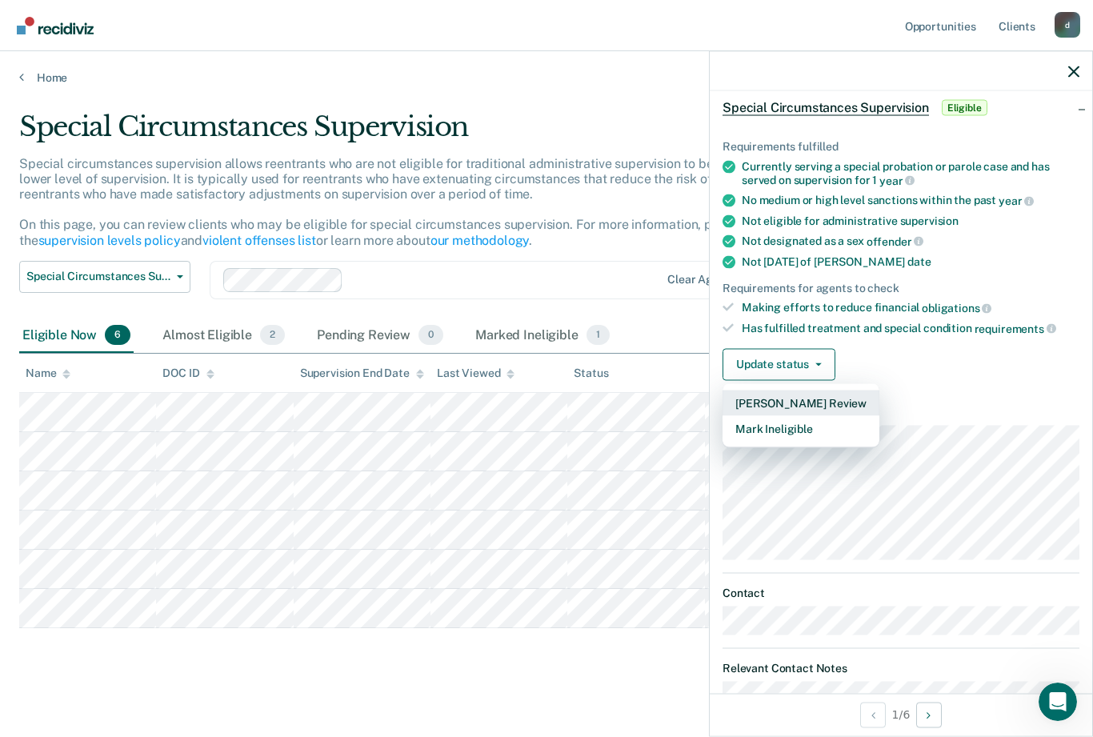
click at [844, 394] on button "[PERSON_NAME] Review" at bounding box center [800, 403] width 157 height 26
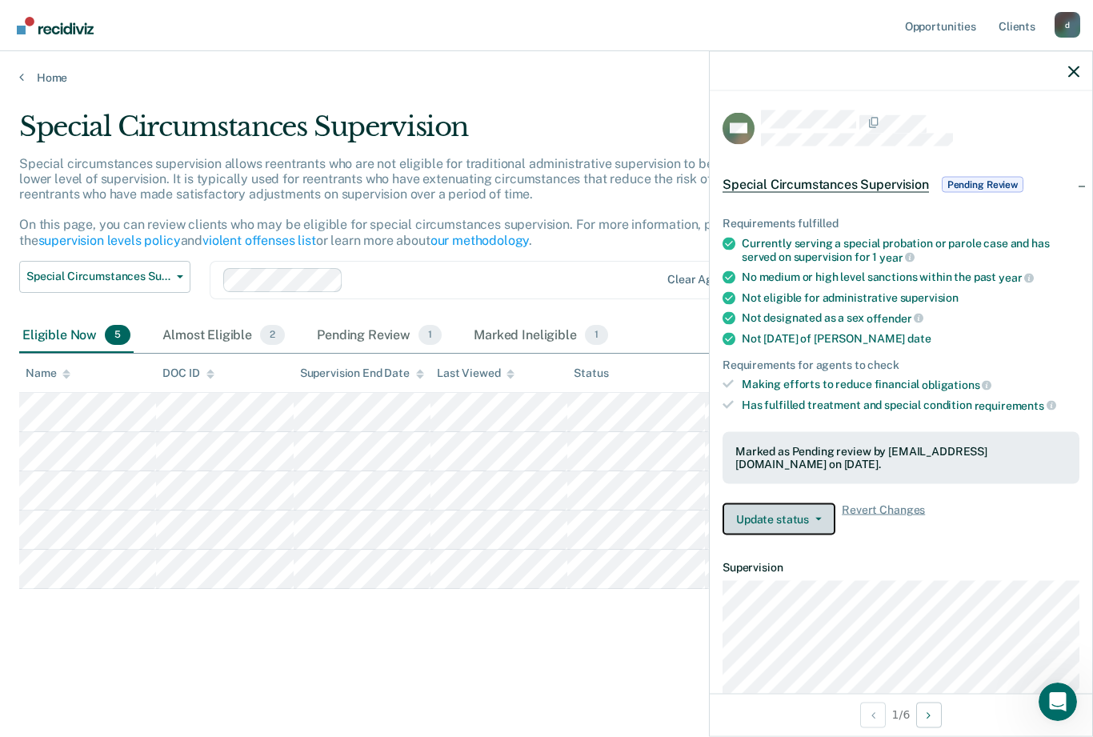
scroll to position [0, 0]
click at [1005, 444] on div "Marked as Pending review by [EMAIL_ADDRESS][DOMAIN_NAME] on [DATE]." at bounding box center [900, 457] width 331 height 27
click at [891, 503] on span "Revert Changes" at bounding box center [883, 519] width 83 height 32
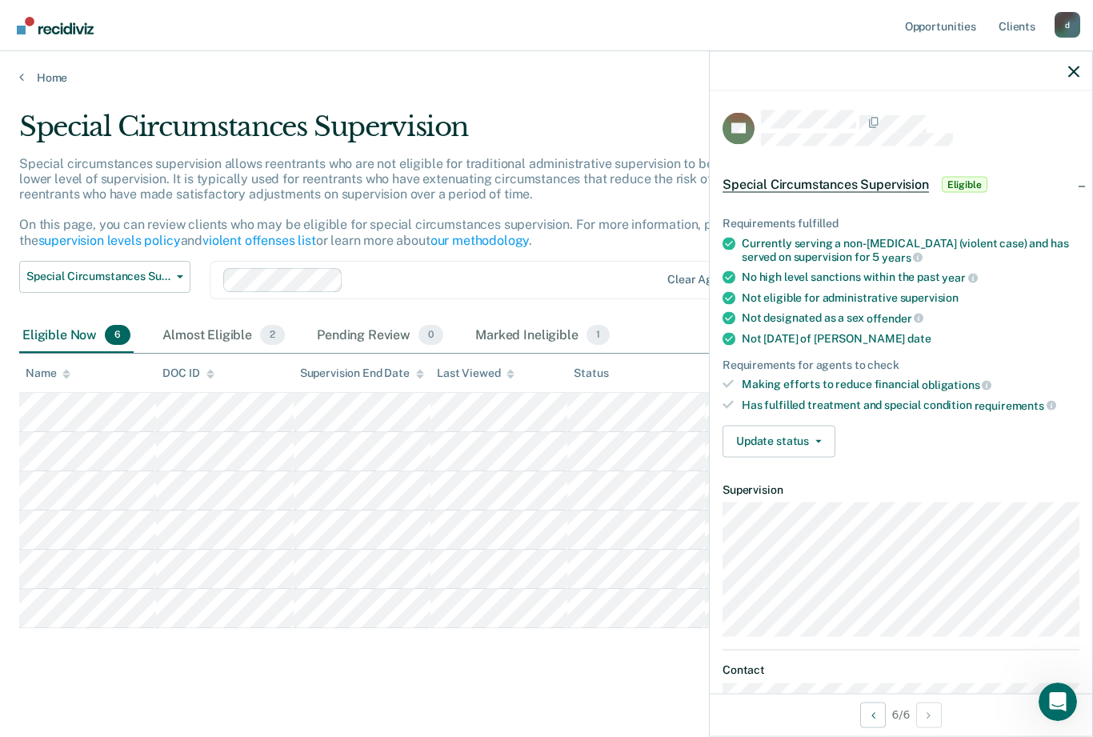
click at [1070, 67] on icon "button" at bounding box center [1073, 71] width 11 height 11
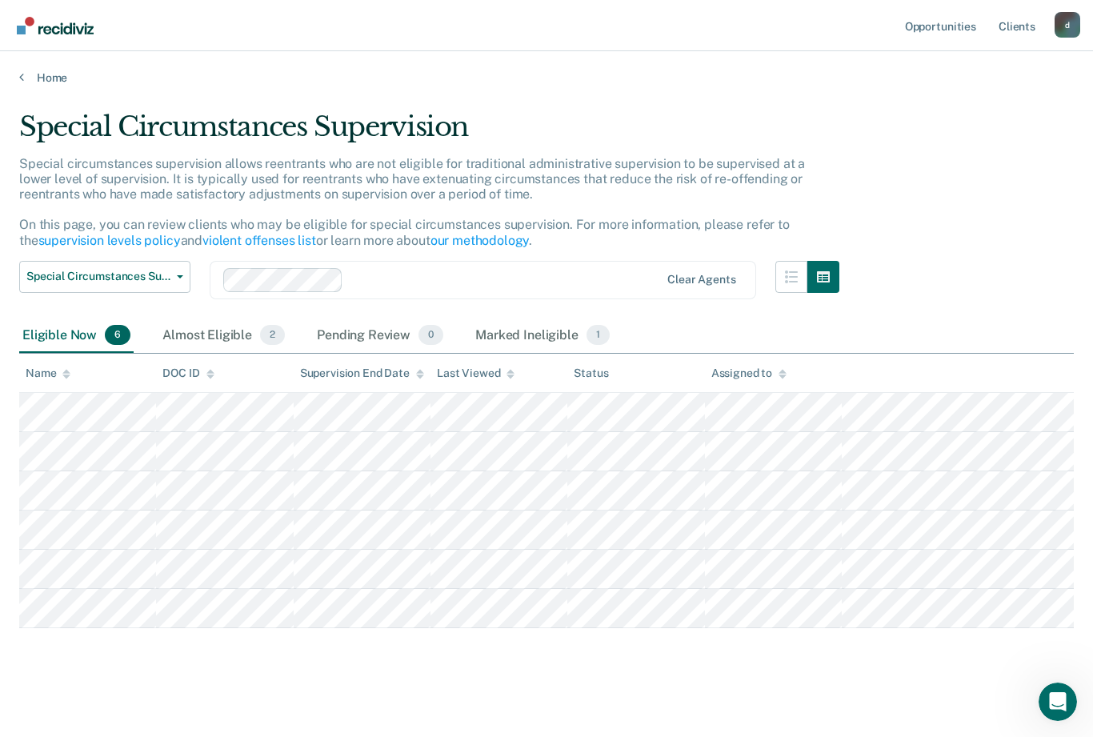
click at [54, 234] on link "supervision levels policy" at bounding box center [109, 240] width 142 height 15
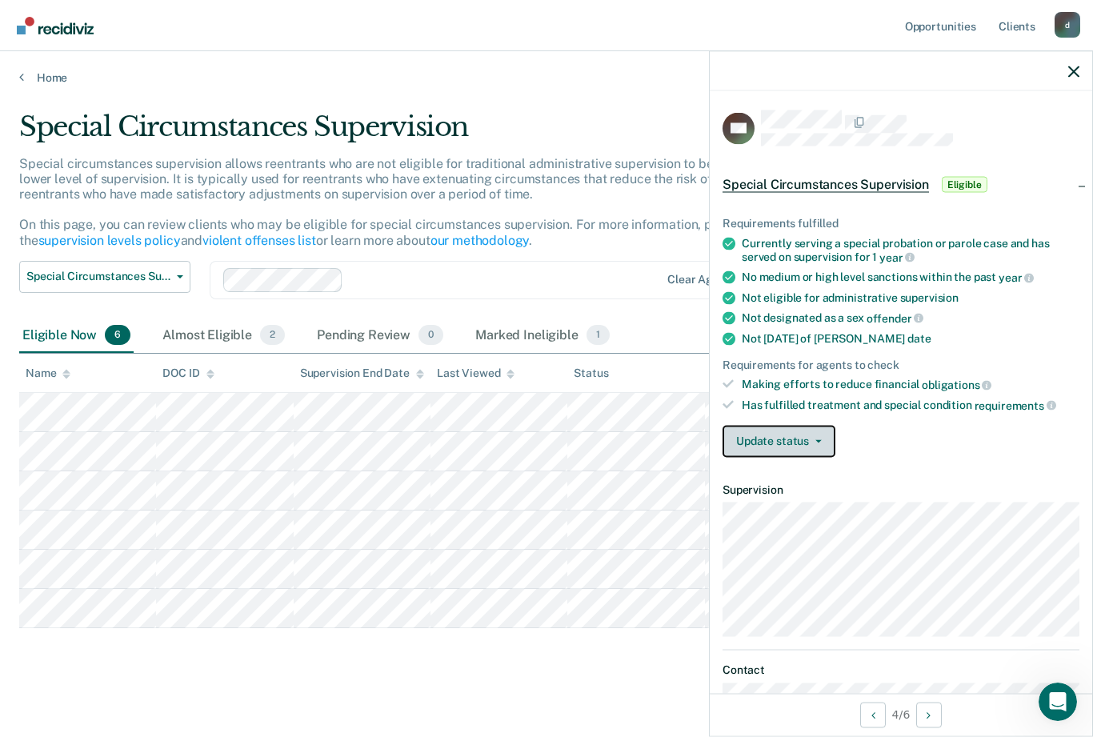
click at [797, 432] on button "Update status" at bounding box center [778, 441] width 113 height 32
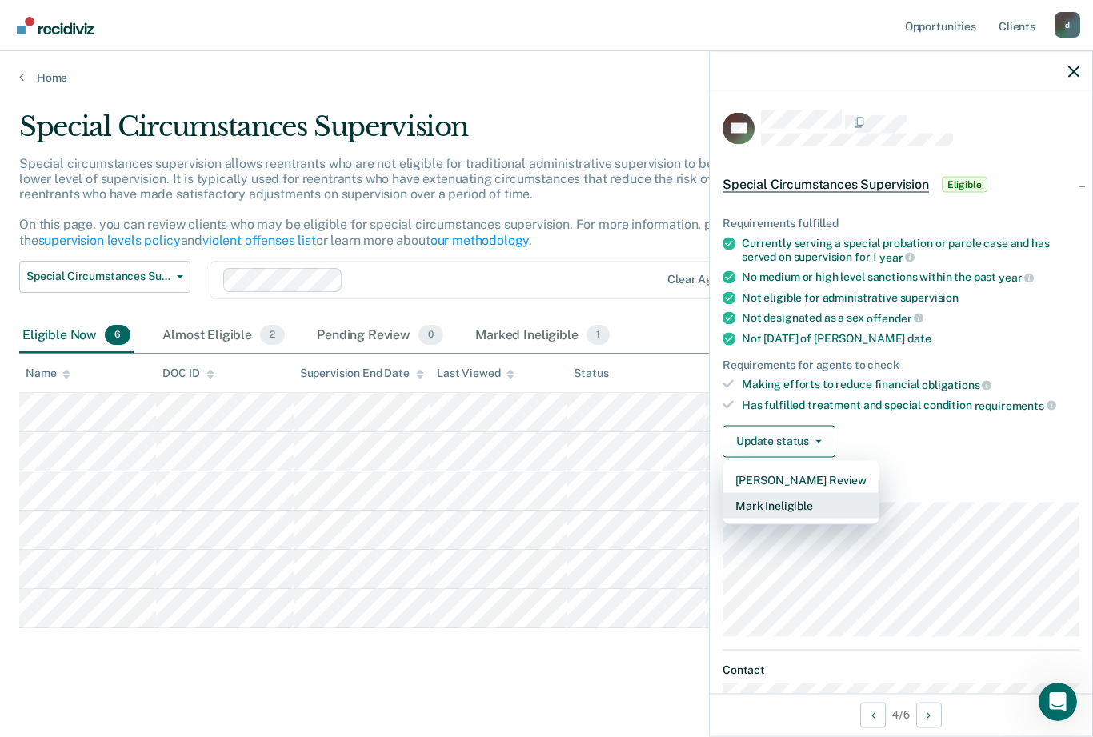
click at [830, 498] on button "Mark Ineligible" at bounding box center [800, 505] width 157 height 26
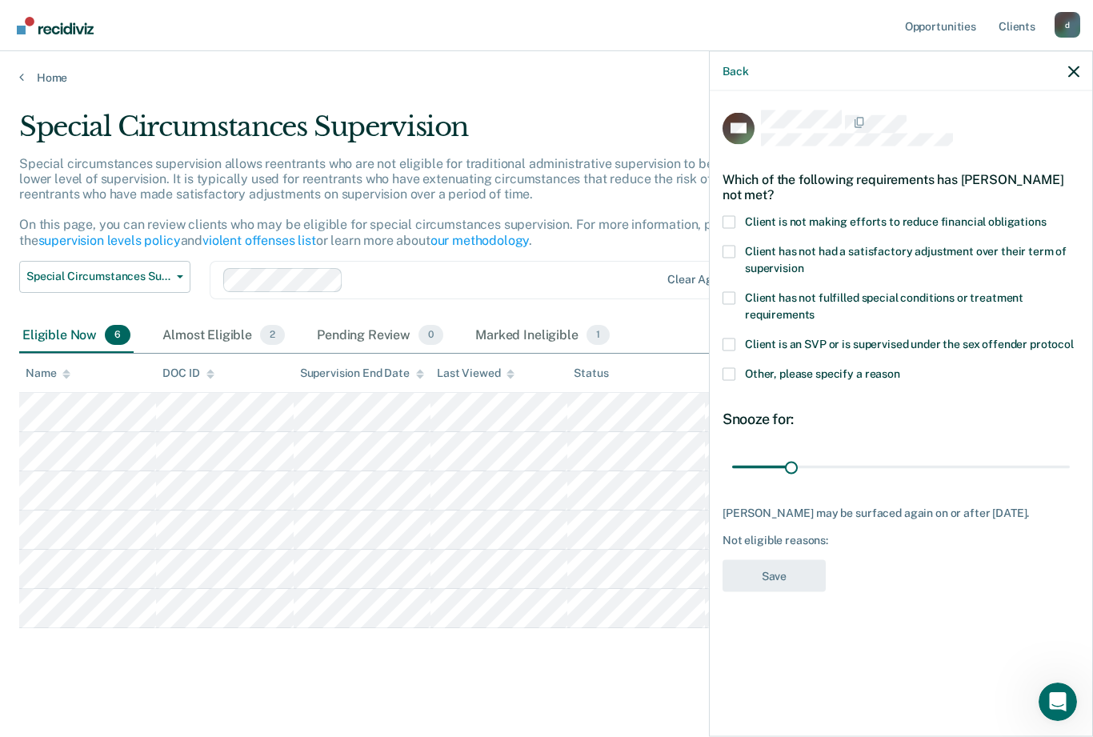
click at [59, 623] on div "Special Circumstances Supervision Special circumstances supervision allows reen…" at bounding box center [546, 366] width 1054 height 513
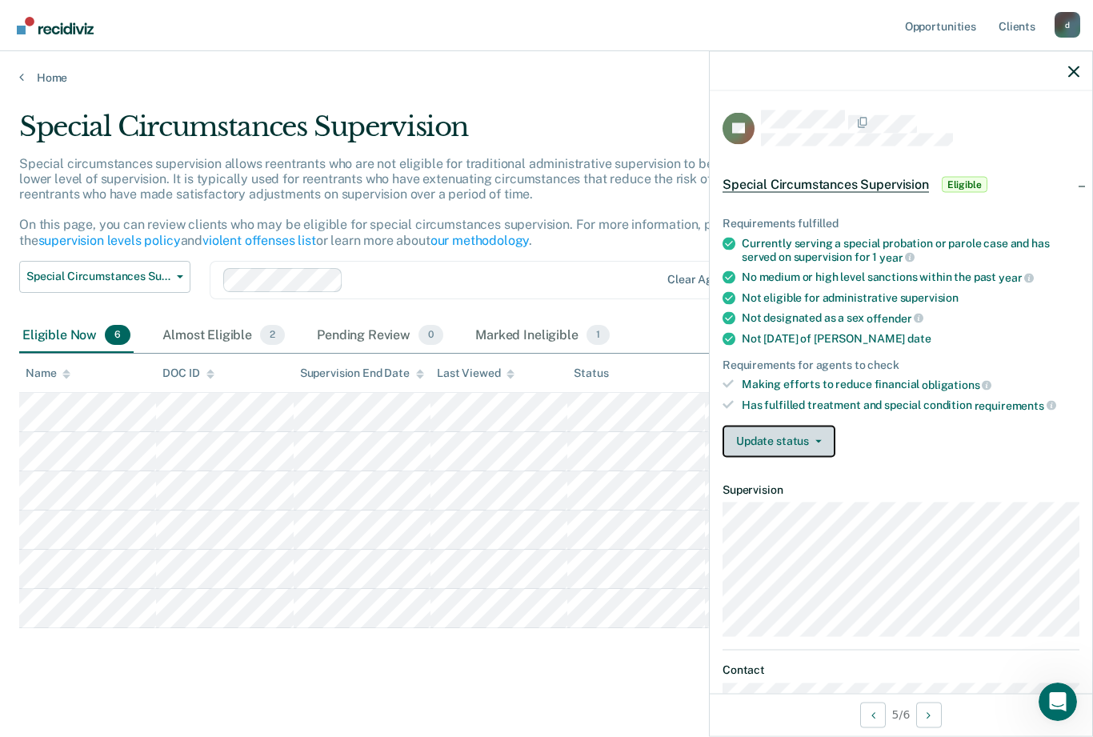
click at [799, 432] on button "Update status" at bounding box center [778, 441] width 113 height 32
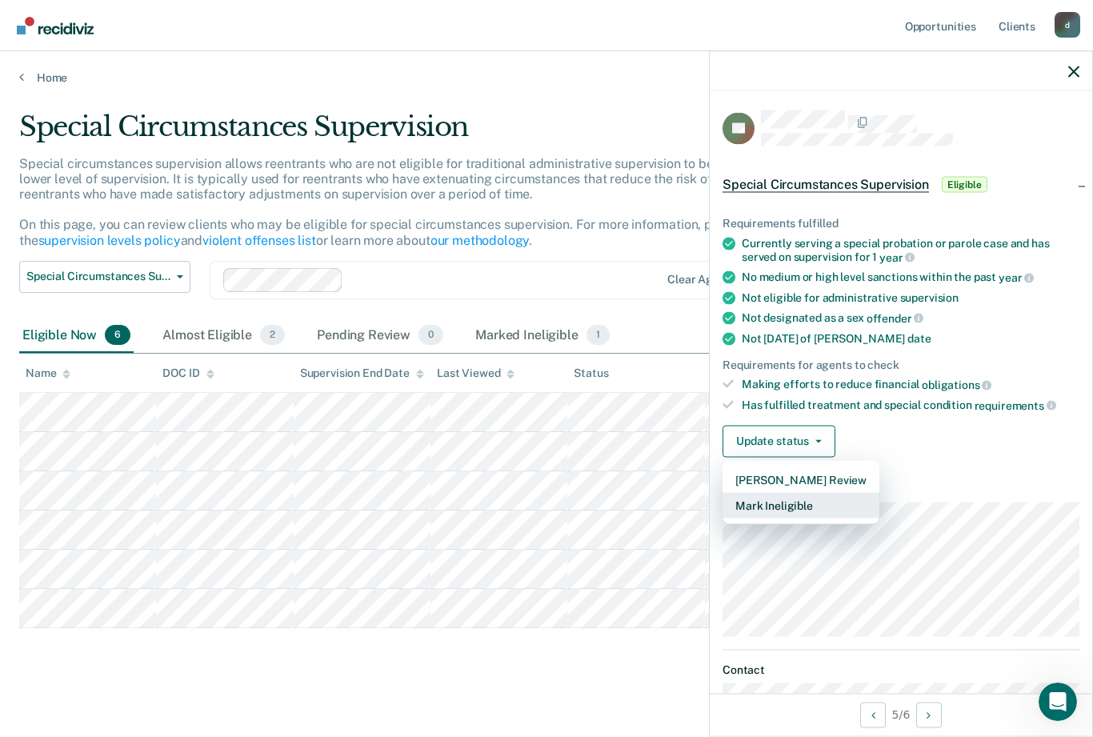
click at [814, 502] on button "Mark Ineligible" at bounding box center [800, 505] width 157 height 26
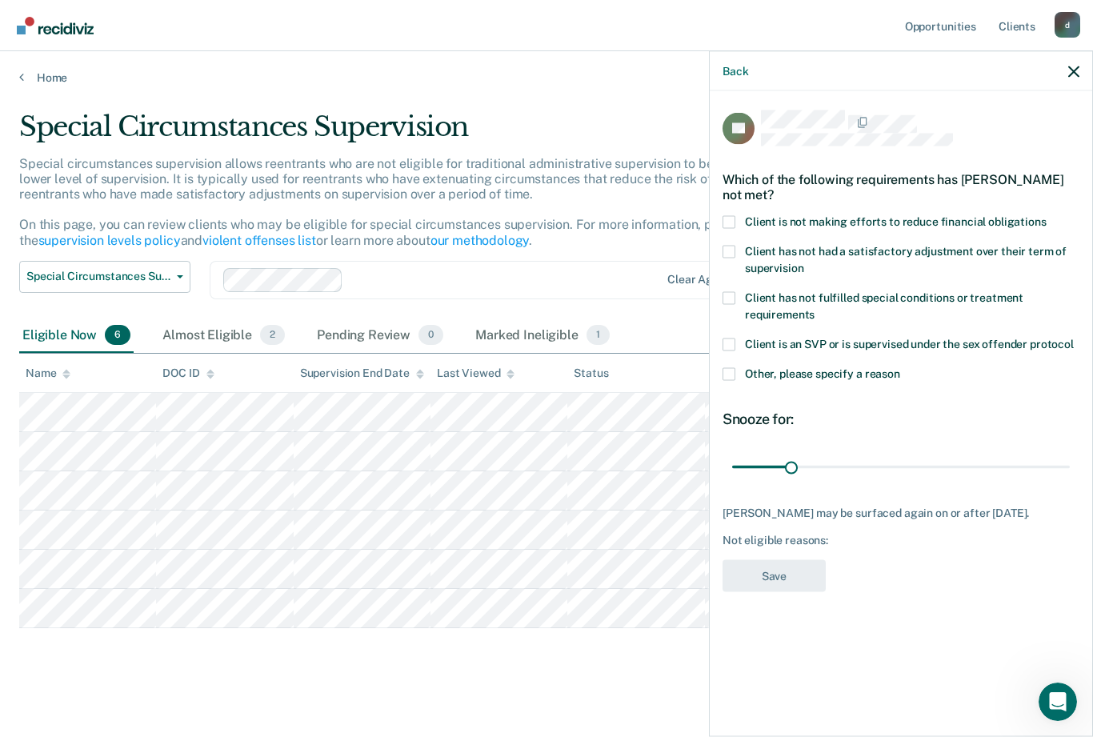
click at [730, 370] on span at bounding box center [728, 373] width 13 height 13
click at [900, 367] on input "Other, please specify a reason" at bounding box center [900, 367] width 0 height 0
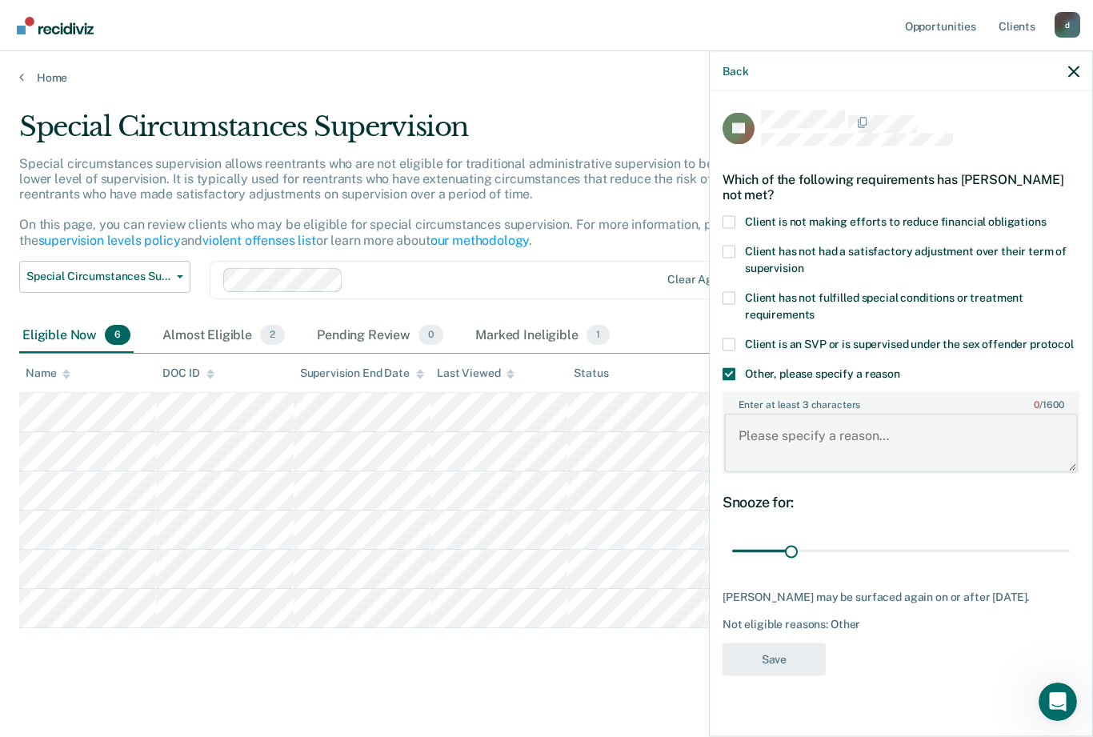
click at [846, 446] on textarea "Enter at least 3 characters 0 / 1600" at bounding box center [901, 443] width 354 height 59
type textarea "Violent Instant Offense"
click at [786, 659] on button "Save" at bounding box center [773, 659] width 103 height 33
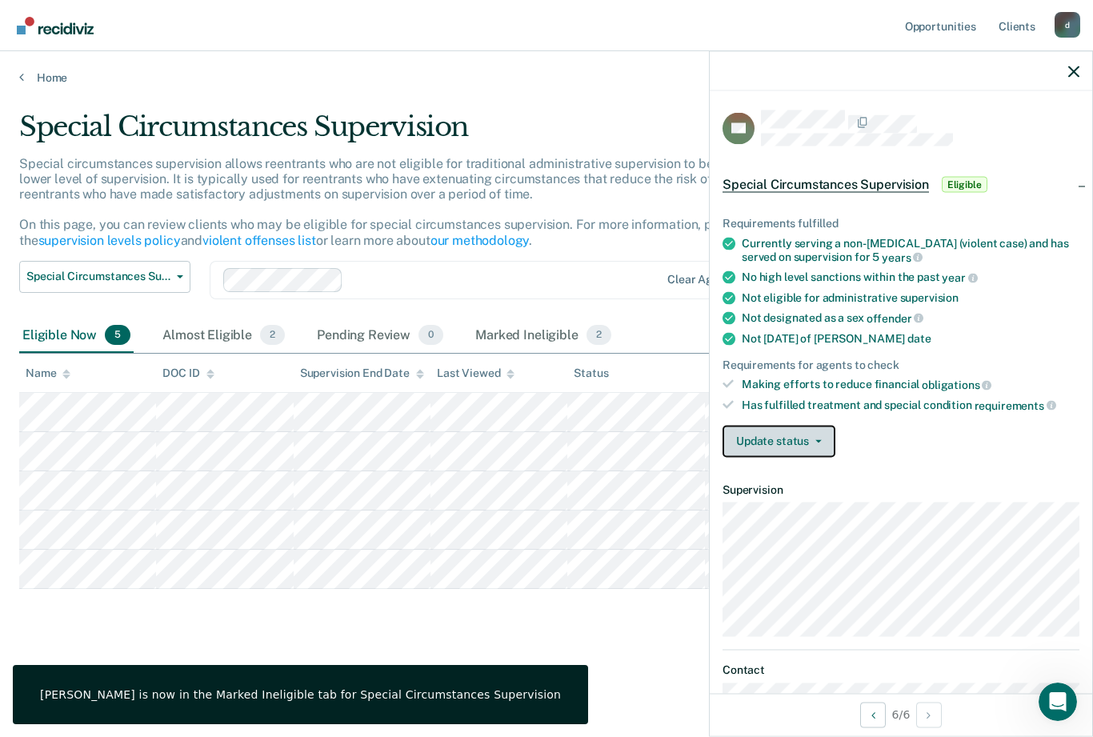
click at [805, 444] on button "Update status" at bounding box center [778, 441] width 113 height 32
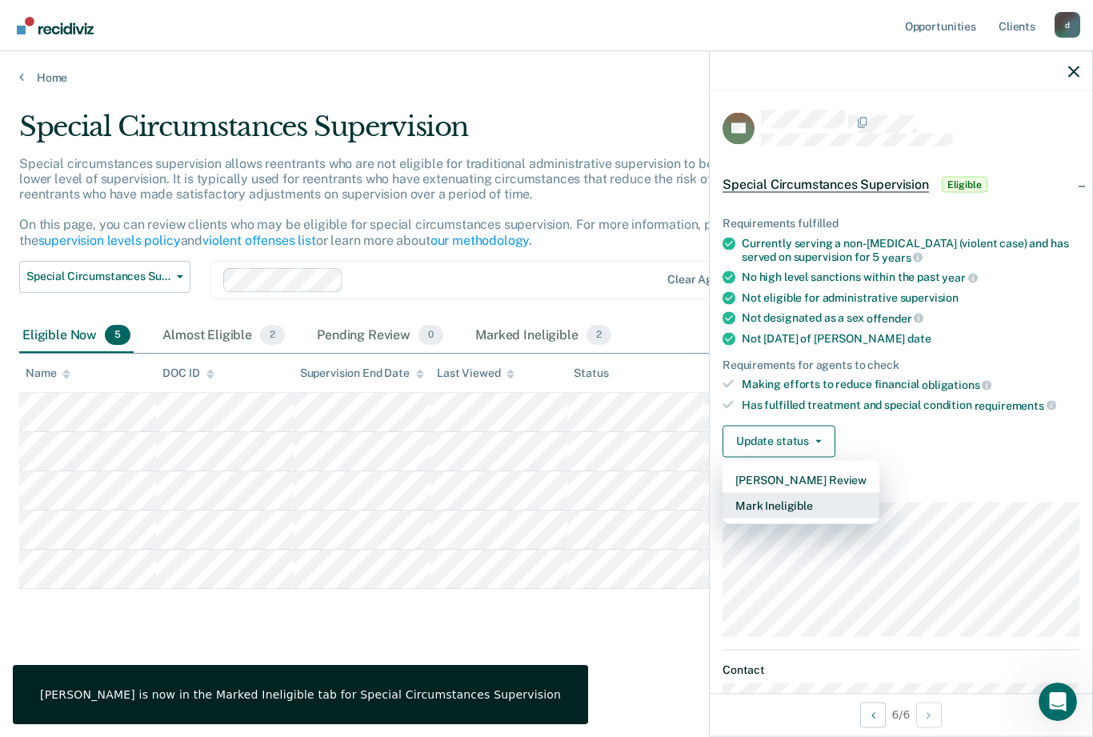
click at [818, 502] on button "Mark Ineligible" at bounding box center [800, 505] width 157 height 26
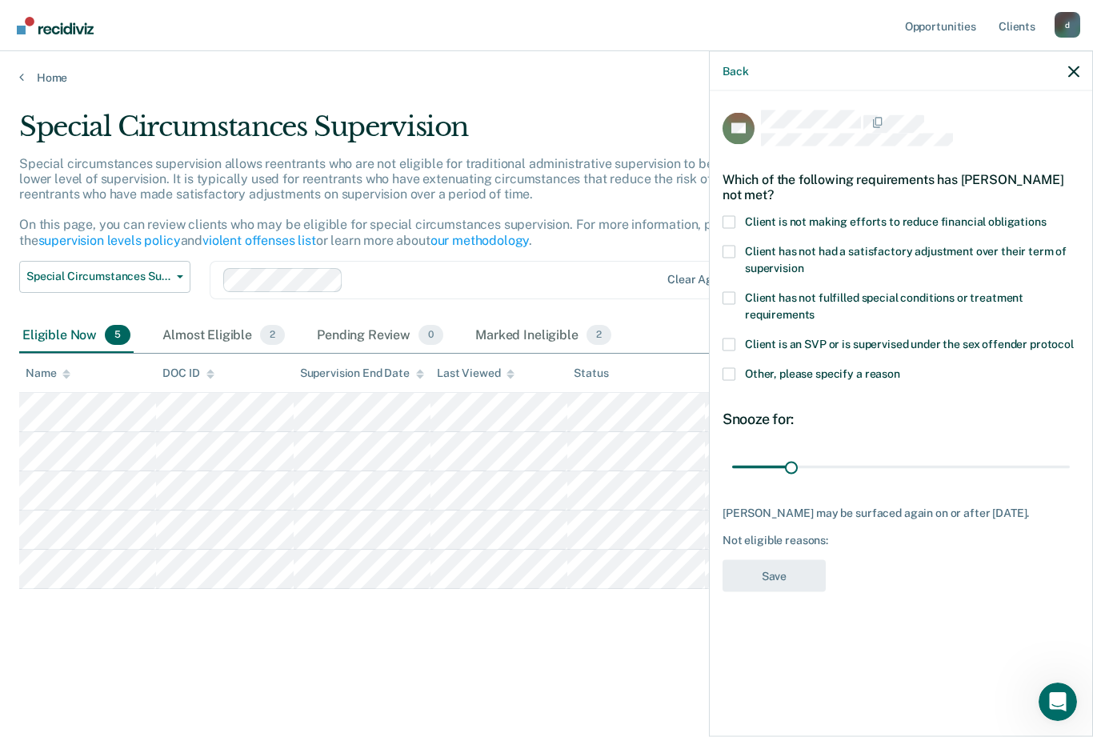
click at [734, 370] on span at bounding box center [728, 373] width 13 height 13
click at [900, 367] on input "Other, please specify a reason" at bounding box center [900, 367] width 0 height 0
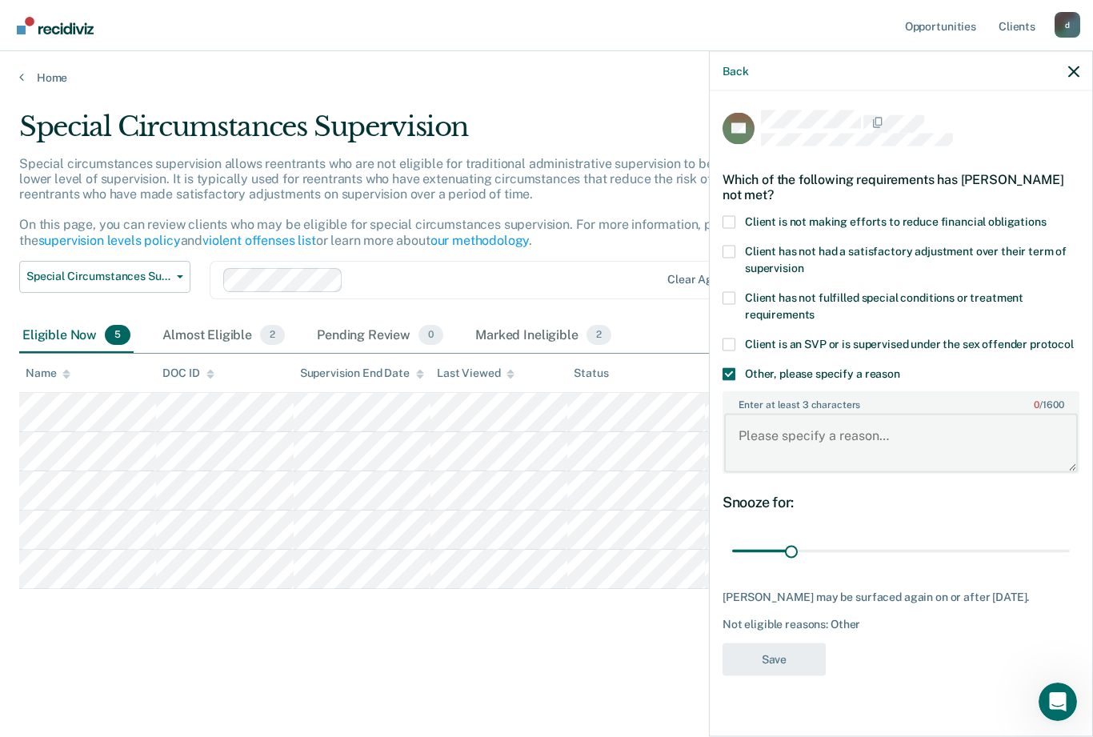
click at [806, 443] on textarea "Enter at least 3 characters 0 / 1600" at bounding box center [901, 443] width 354 height 59
type textarea "Violent Instant Offense"
click at [797, 651] on button "Save" at bounding box center [773, 659] width 103 height 33
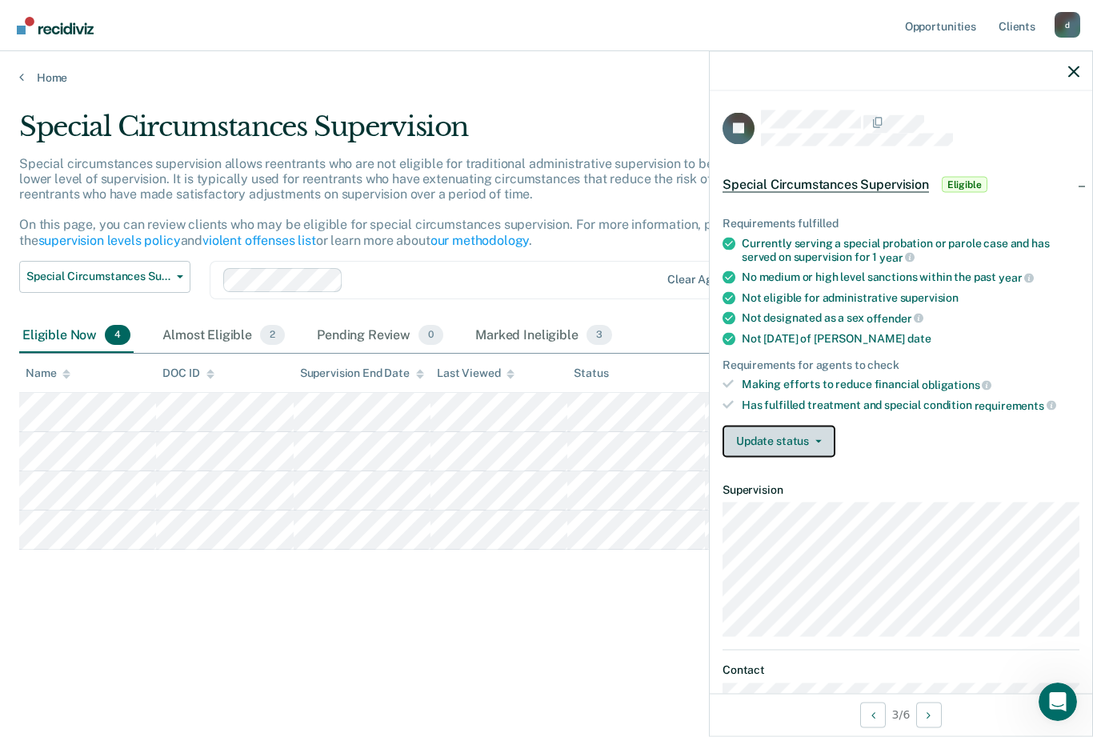
click at [815, 439] on icon "button" at bounding box center [818, 440] width 6 height 3
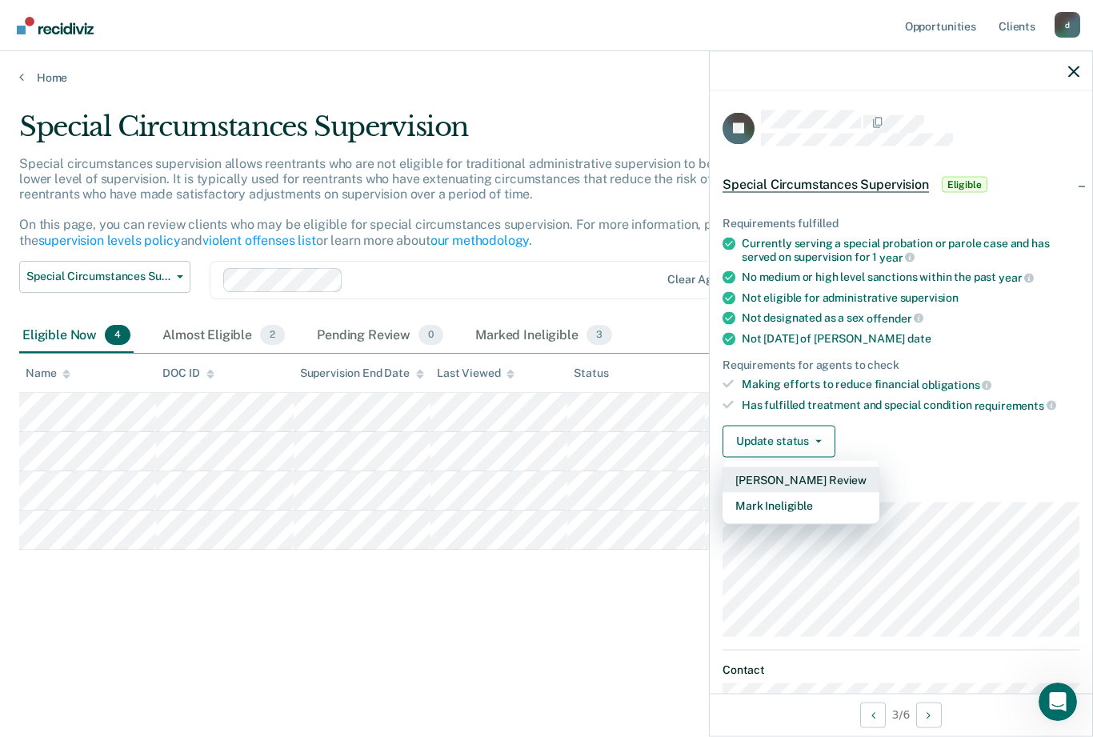
click at [828, 469] on button "[PERSON_NAME] Review" at bounding box center [800, 479] width 157 height 26
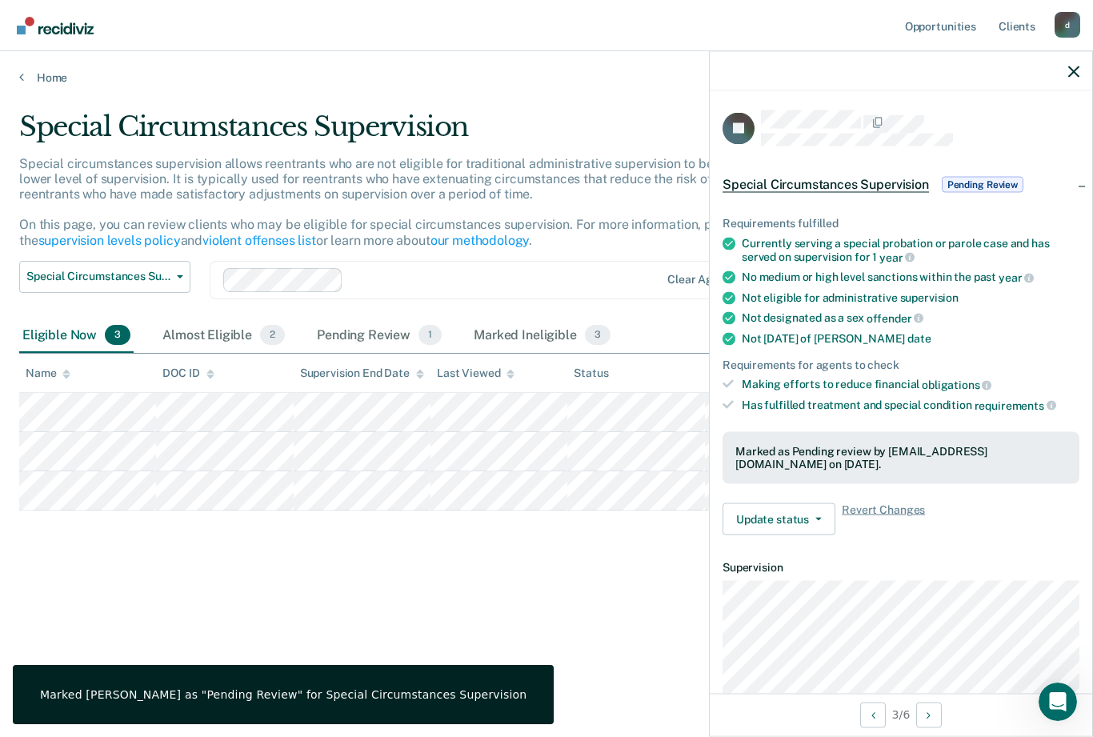
click at [963, 350] on ul "Requirements fulfilled Currently serving a special probation or parole case and…" at bounding box center [900, 314] width 357 height 195
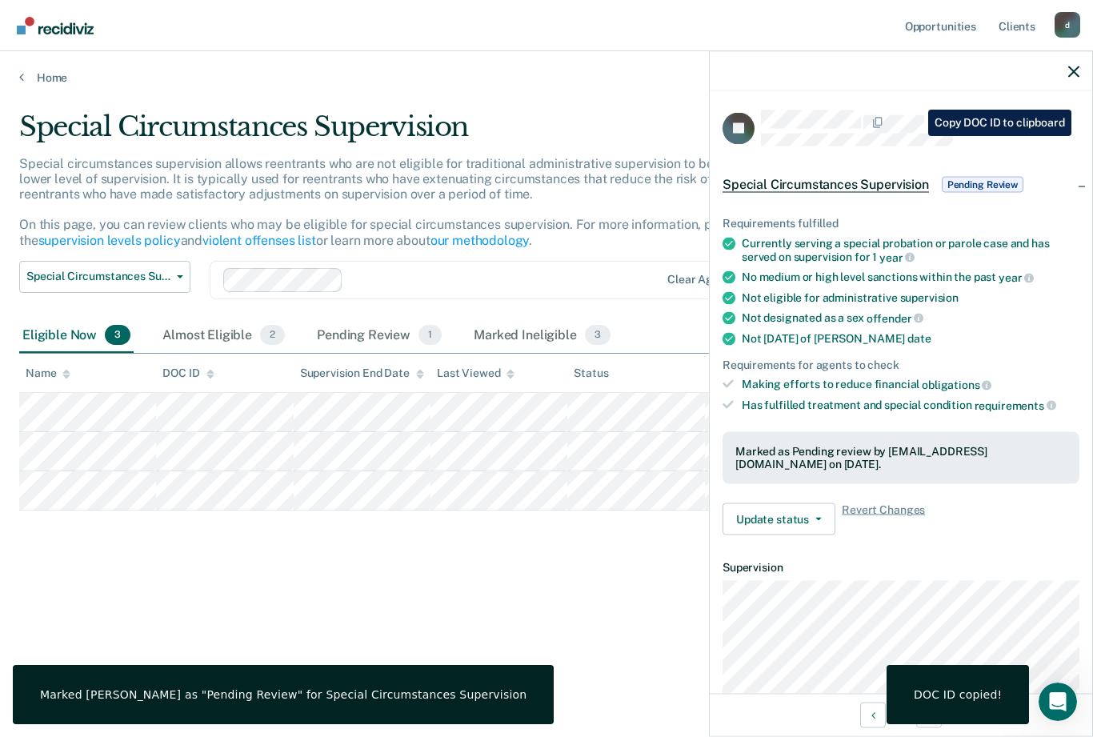
click at [979, 301] on ul "Requirements fulfilled Currently serving a special probation or parole case and…" at bounding box center [900, 314] width 357 height 195
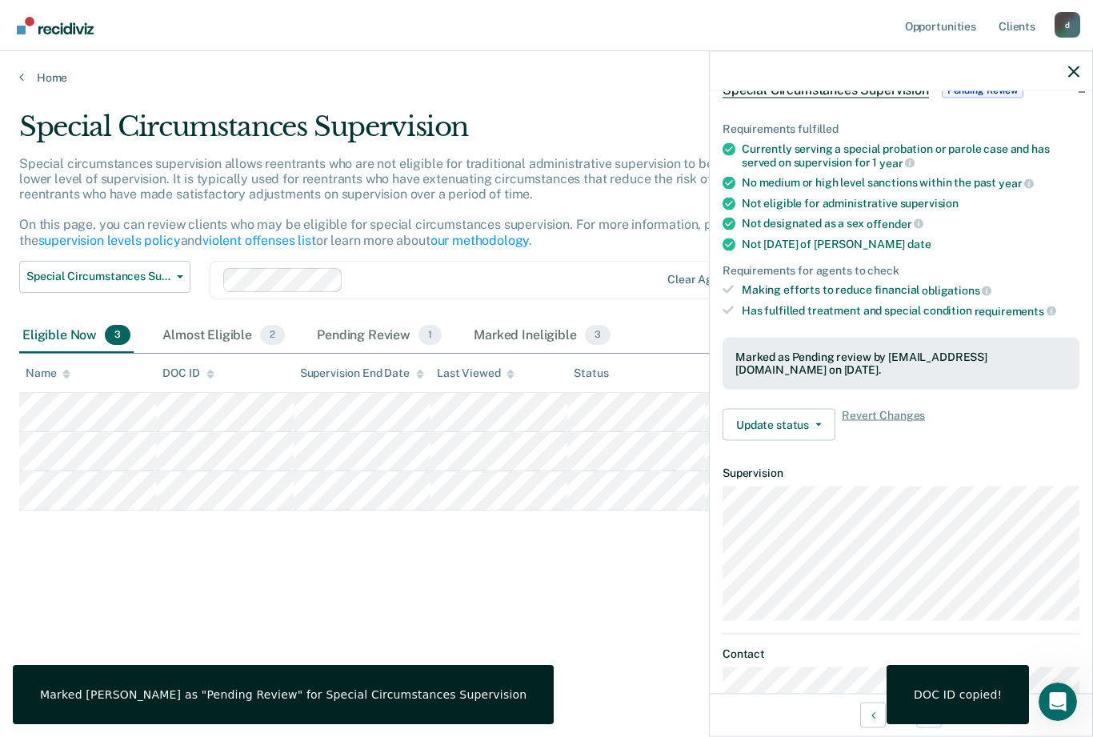
scroll to position [95, 0]
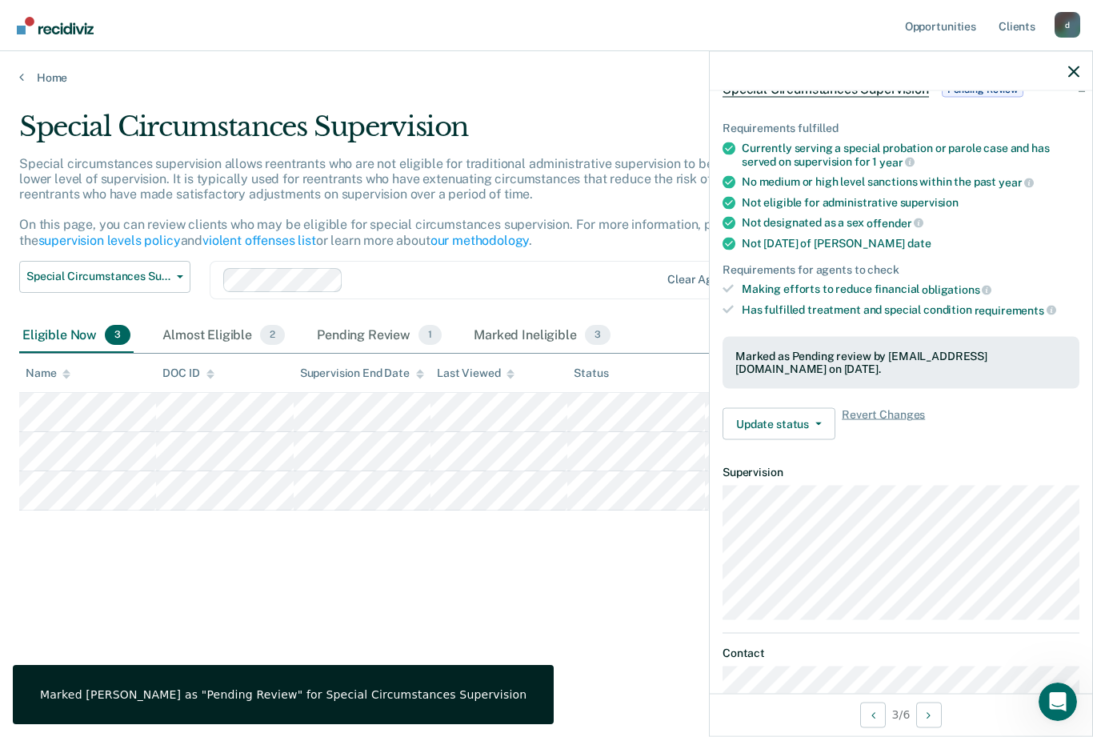
click at [902, 391] on div "Requirements fulfilled Currently serving a special probation or parole case and…" at bounding box center [901, 274] width 382 height 357
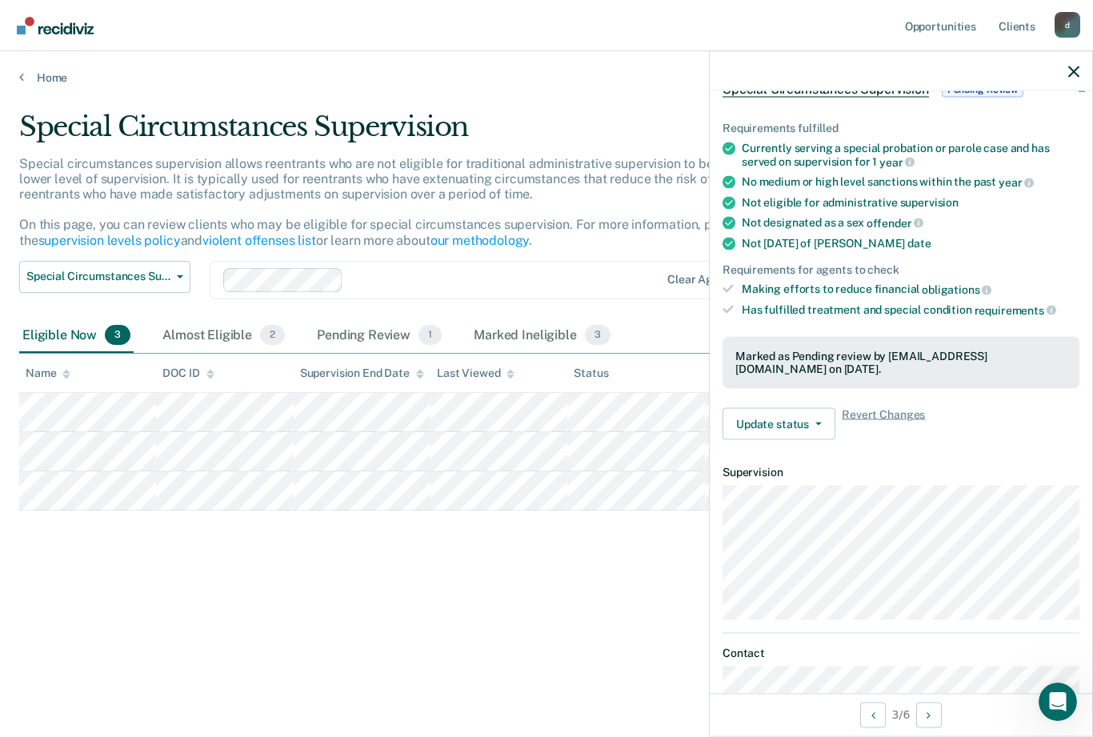
click at [898, 410] on span "Revert Changes" at bounding box center [883, 424] width 83 height 32
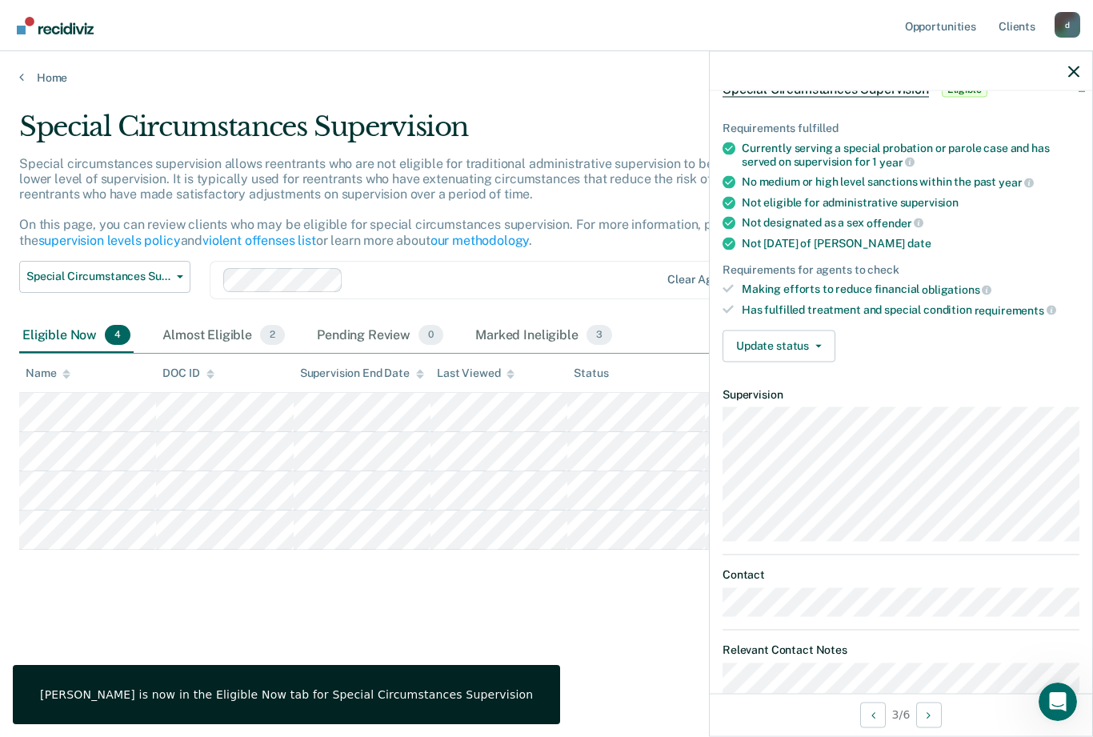
scroll to position [0, 0]
click at [1071, 72] on icon "button" at bounding box center [1073, 71] width 11 height 11
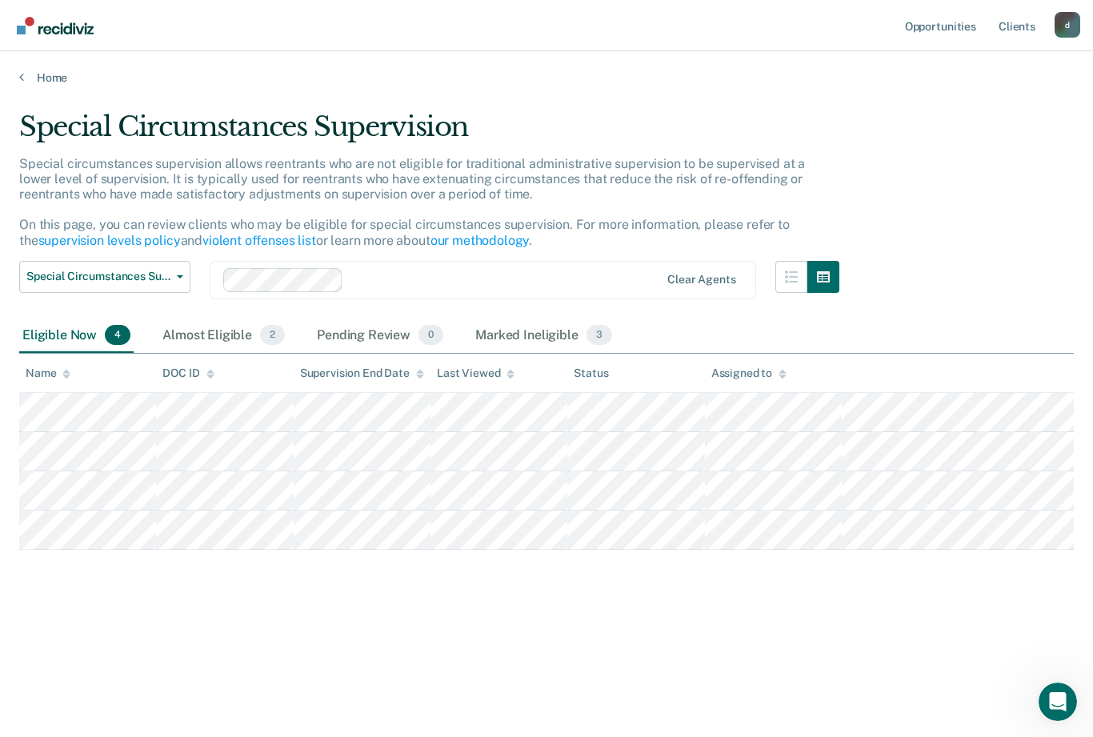
click at [1064, 31] on div "d" at bounding box center [1067, 25] width 26 height 26
click at [985, 104] on link "Log Out" at bounding box center [1002, 105] width 129 height 14
